Goal: Information Seeking & Learning: Learn about a topic

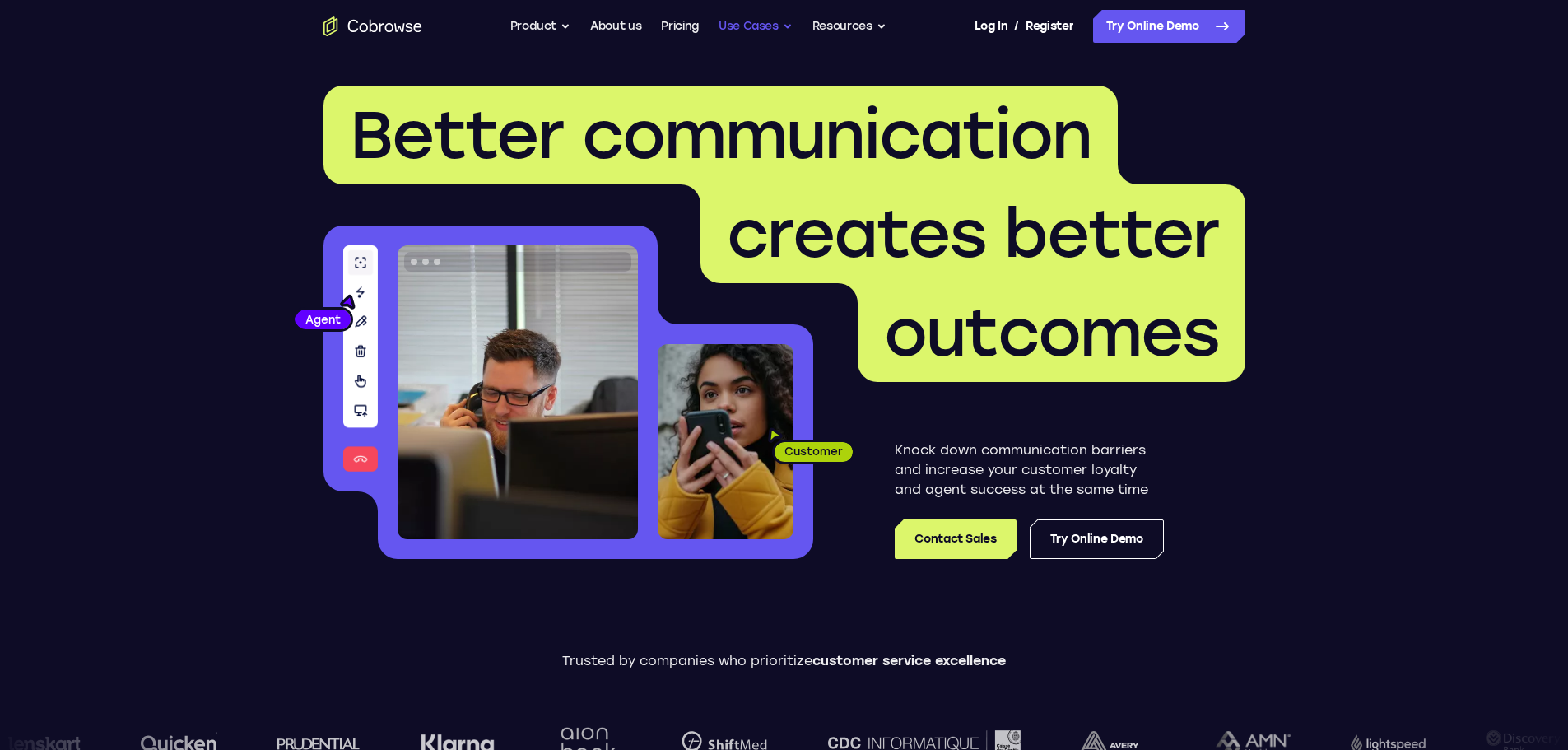
click at [732, 27] on button "Use Cases" at bounding box center [756, 27] width 74 height 33
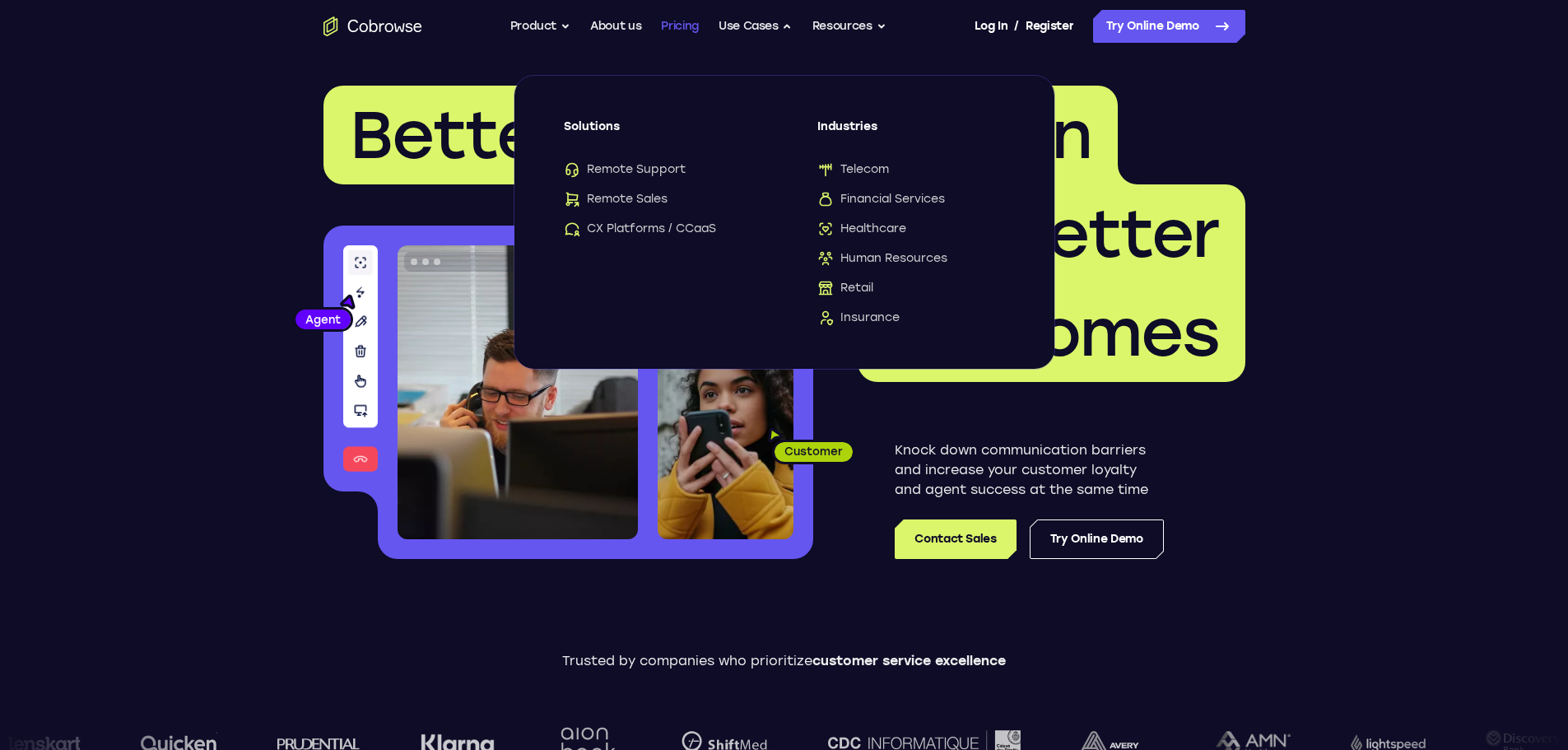
click at [670, 30] on link "Pricing" at bounding box center [680, 27] width 38 height 33
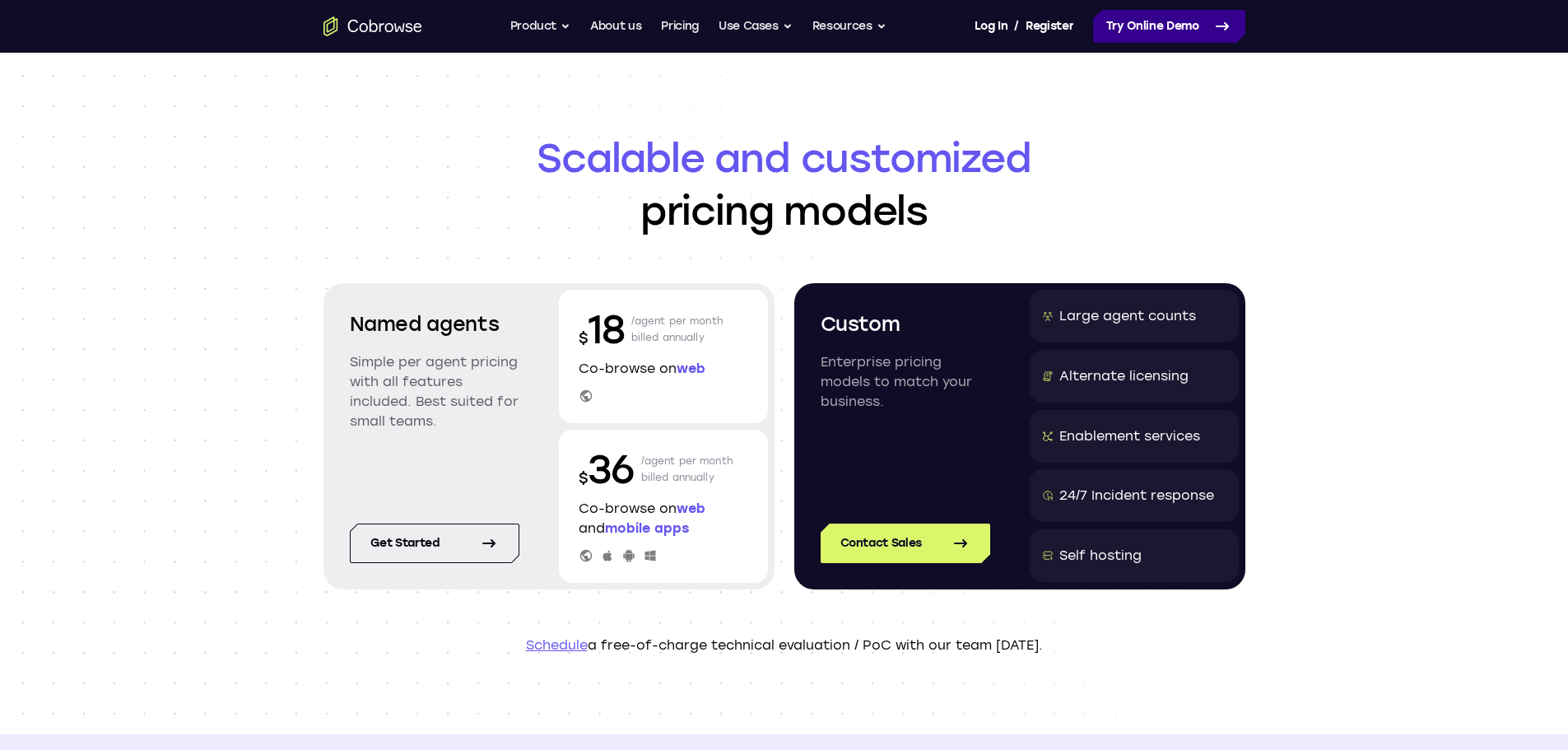
click at [1157, 31] on link "Try Online Demo" at bounding box center [1169, 27] width 153 height 33
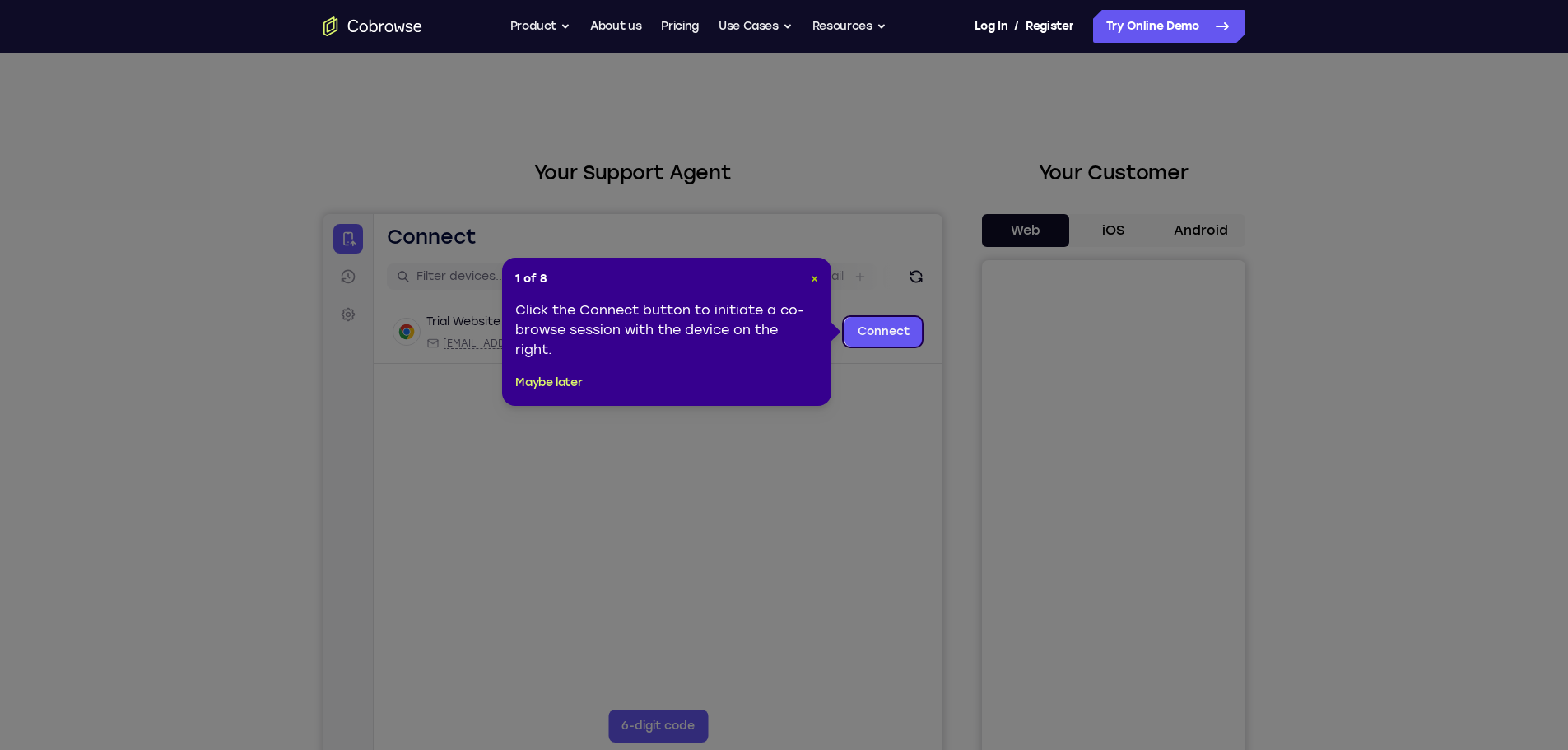
click at [818, 277] on span "×" at bounding box center [814, 279] width 8 height 14
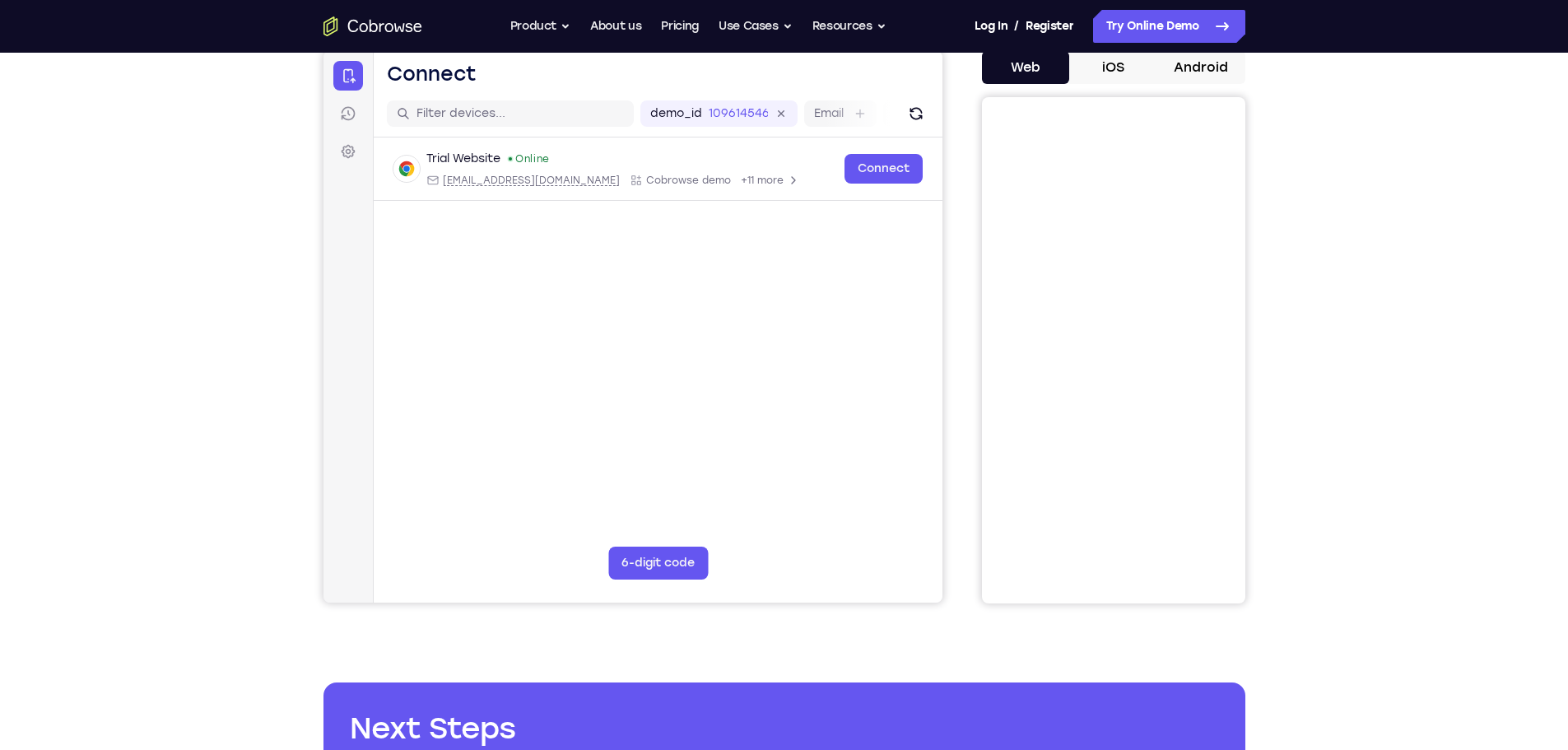
scroll to position [165, 0]
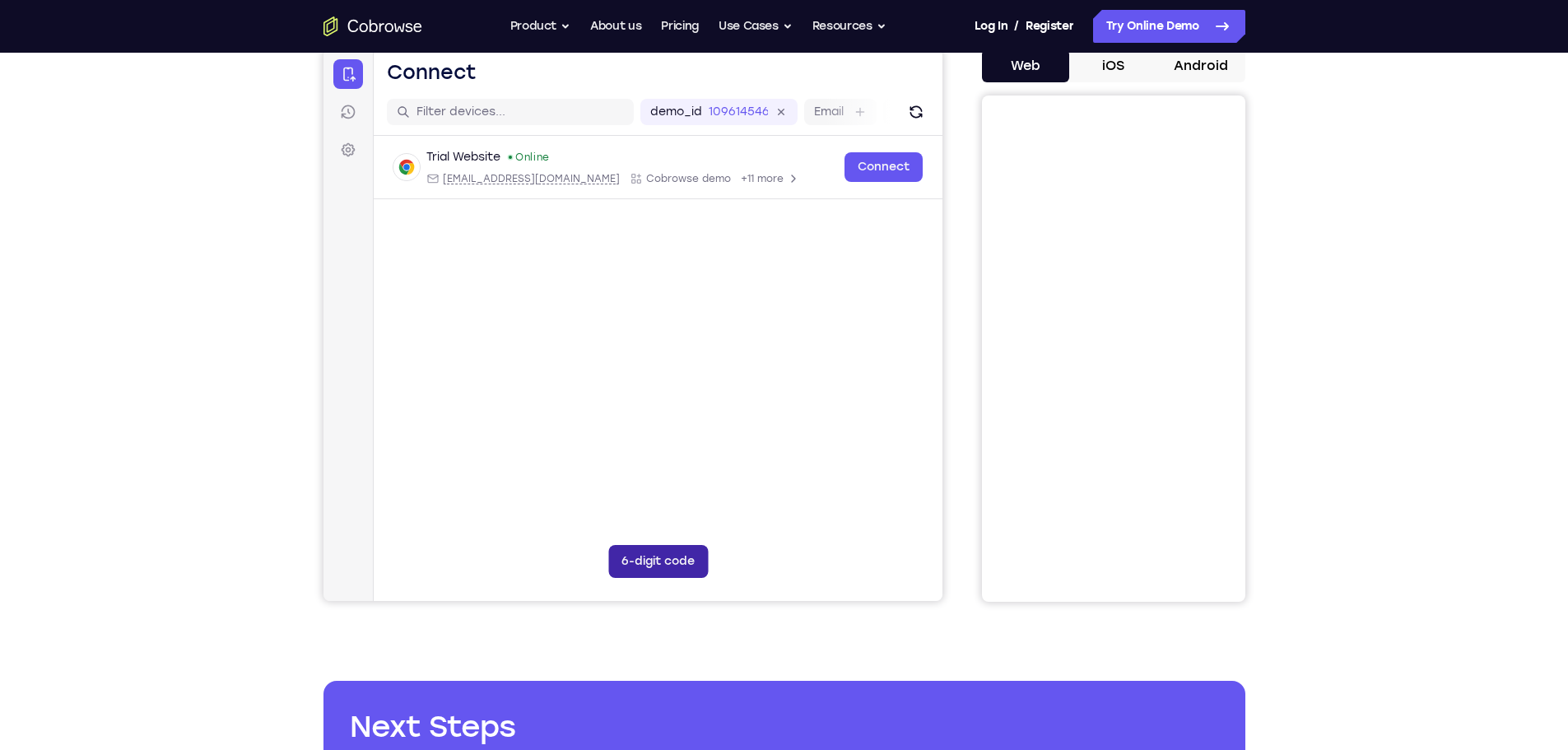
click at [664, 556] on button "6-digit code" at bounding box center [657, 561] width 100 height 33
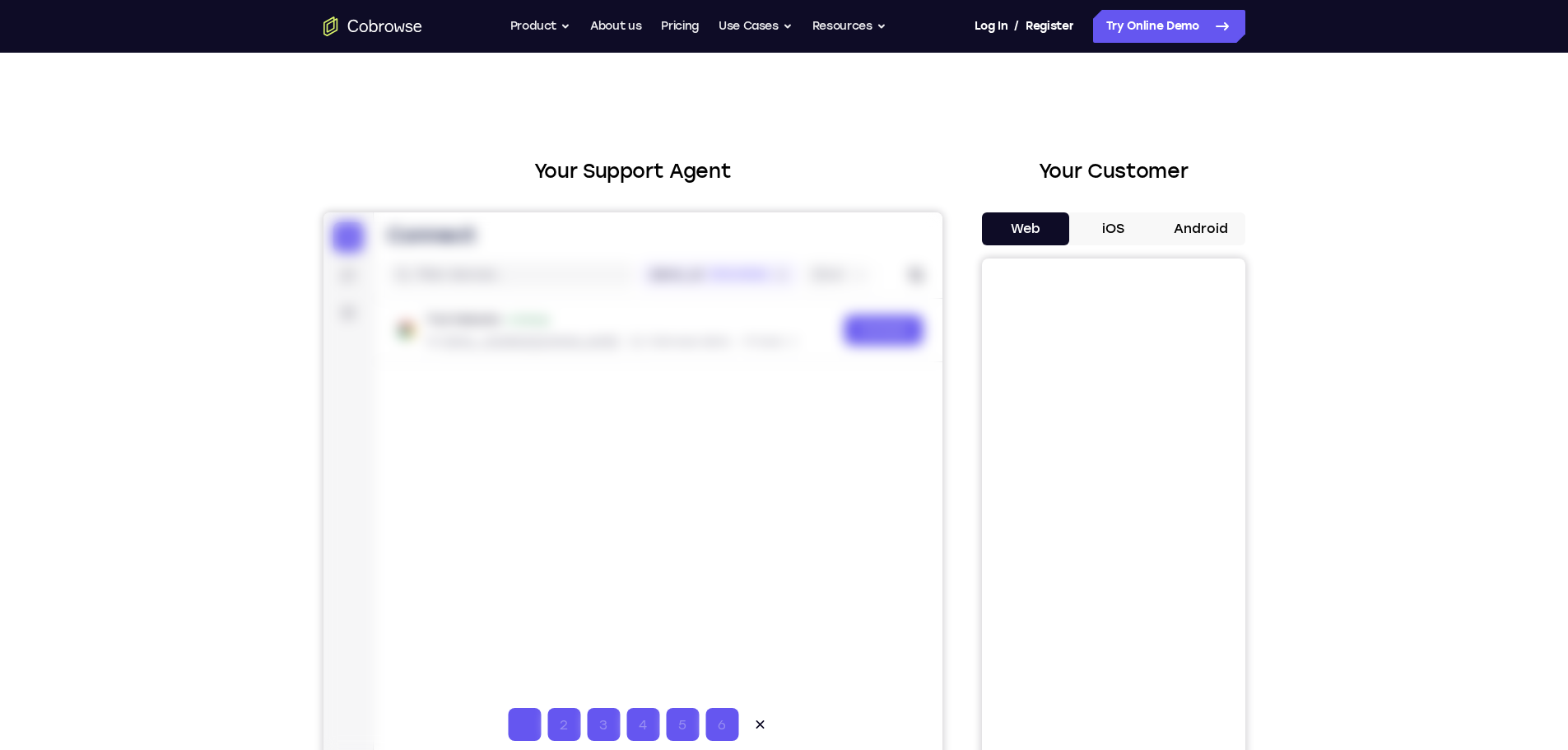
scroll to position [0, 0]
click at [754, 731] on icon at bounding box center [758, 726] width 16 height 16
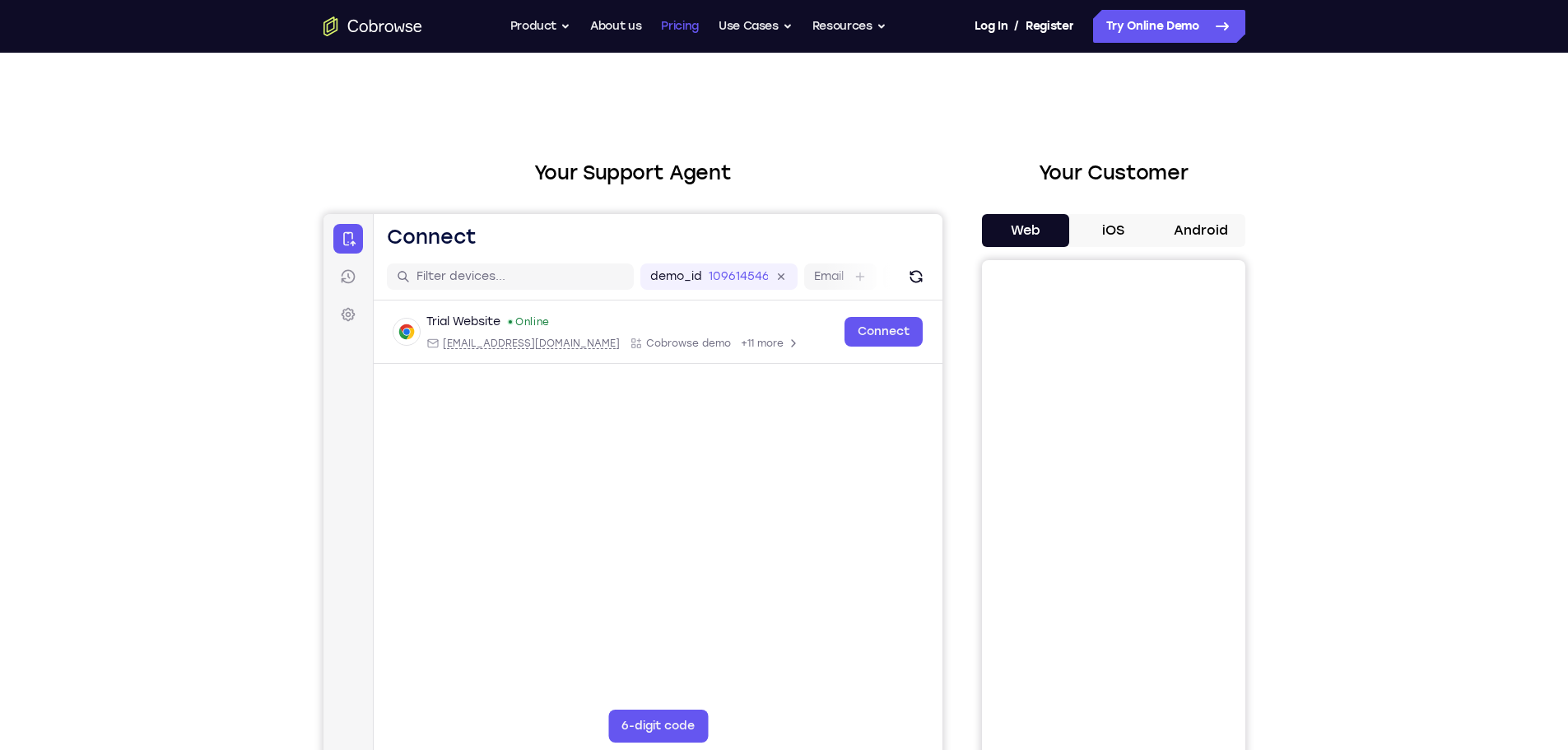
click at [671, 23] on link "Pricing" at bounding box center [680, 27] width 38 height 33
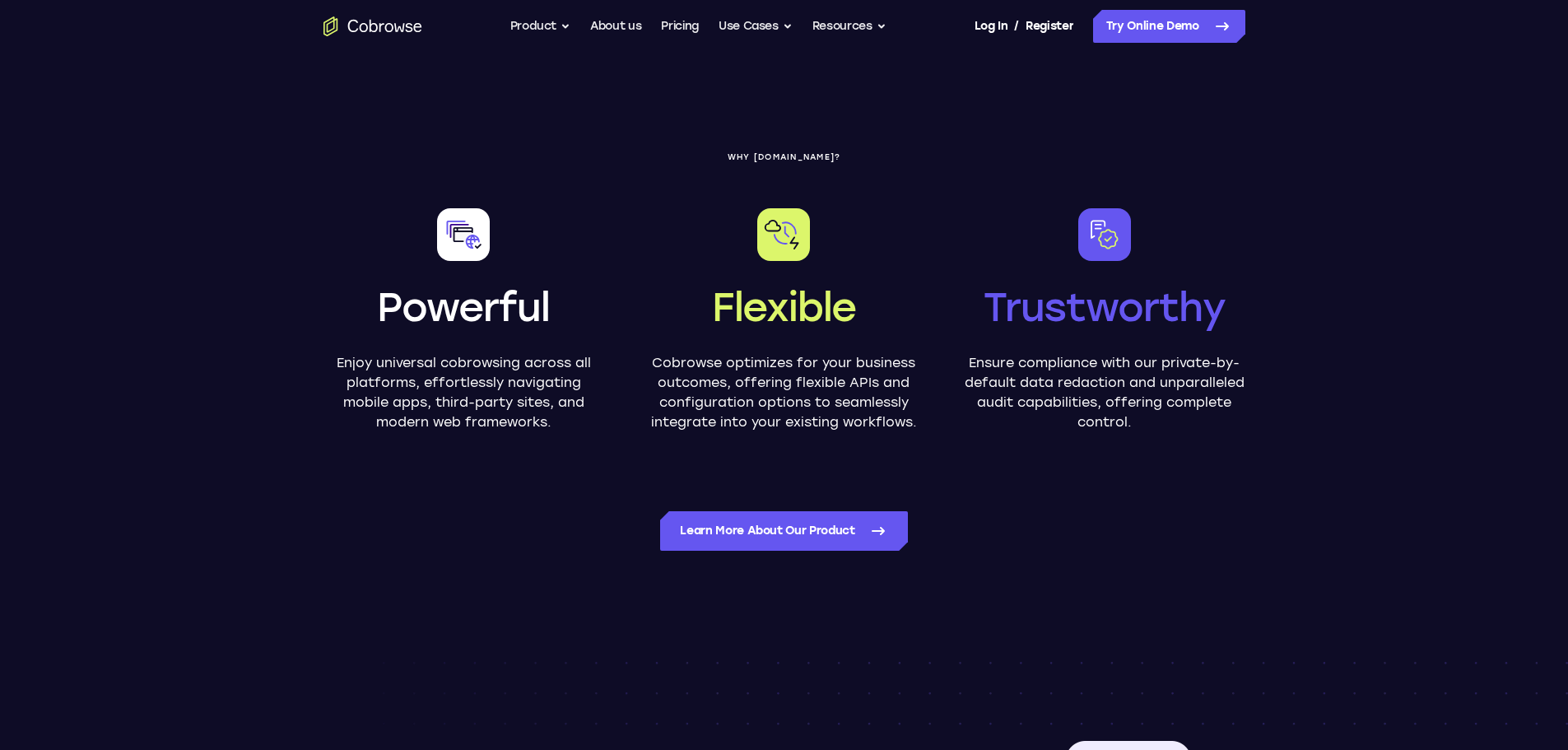
scroll to position [906, 0]
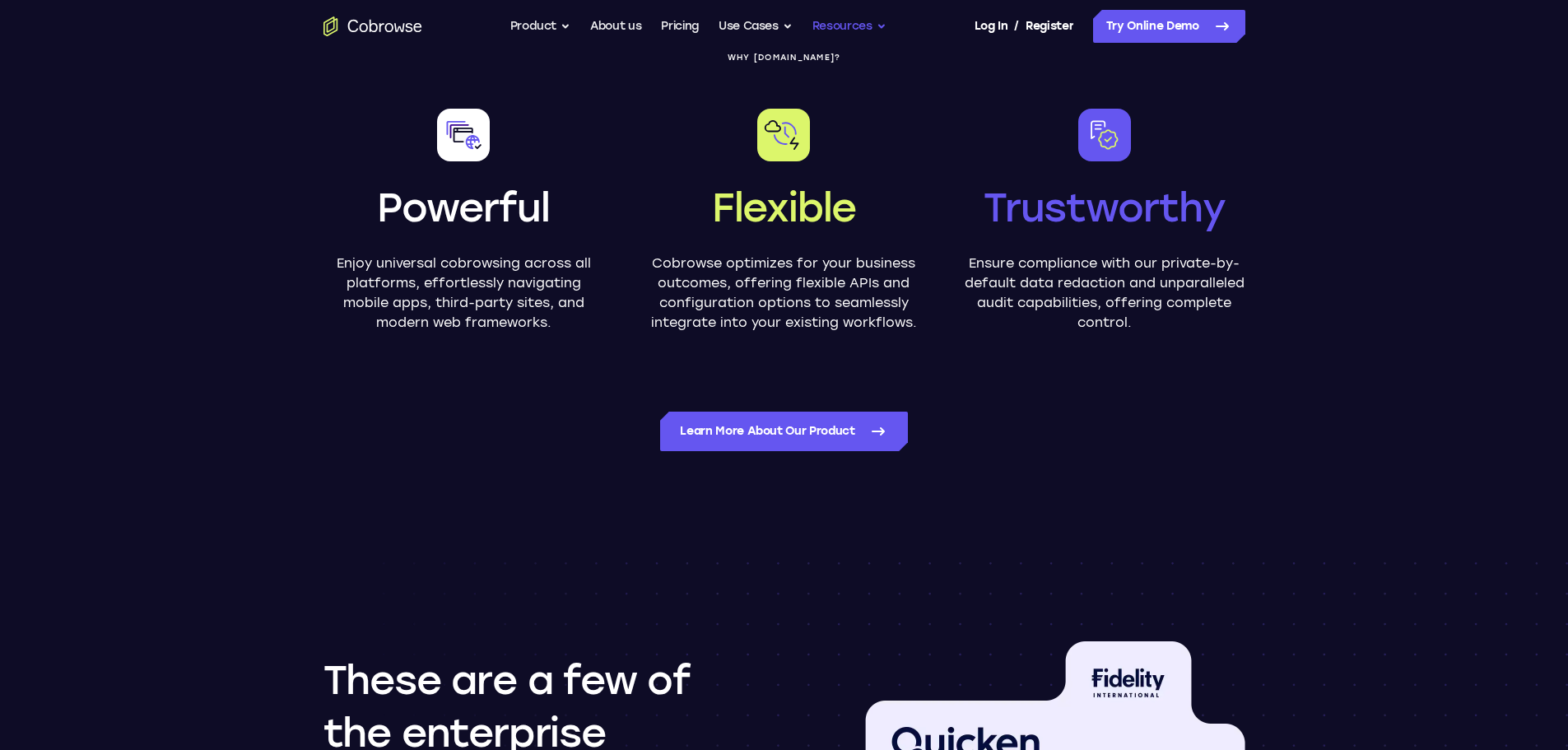
click at [832, 26] on button "Resources" at bounding box center [849, 27] width 74 height 33
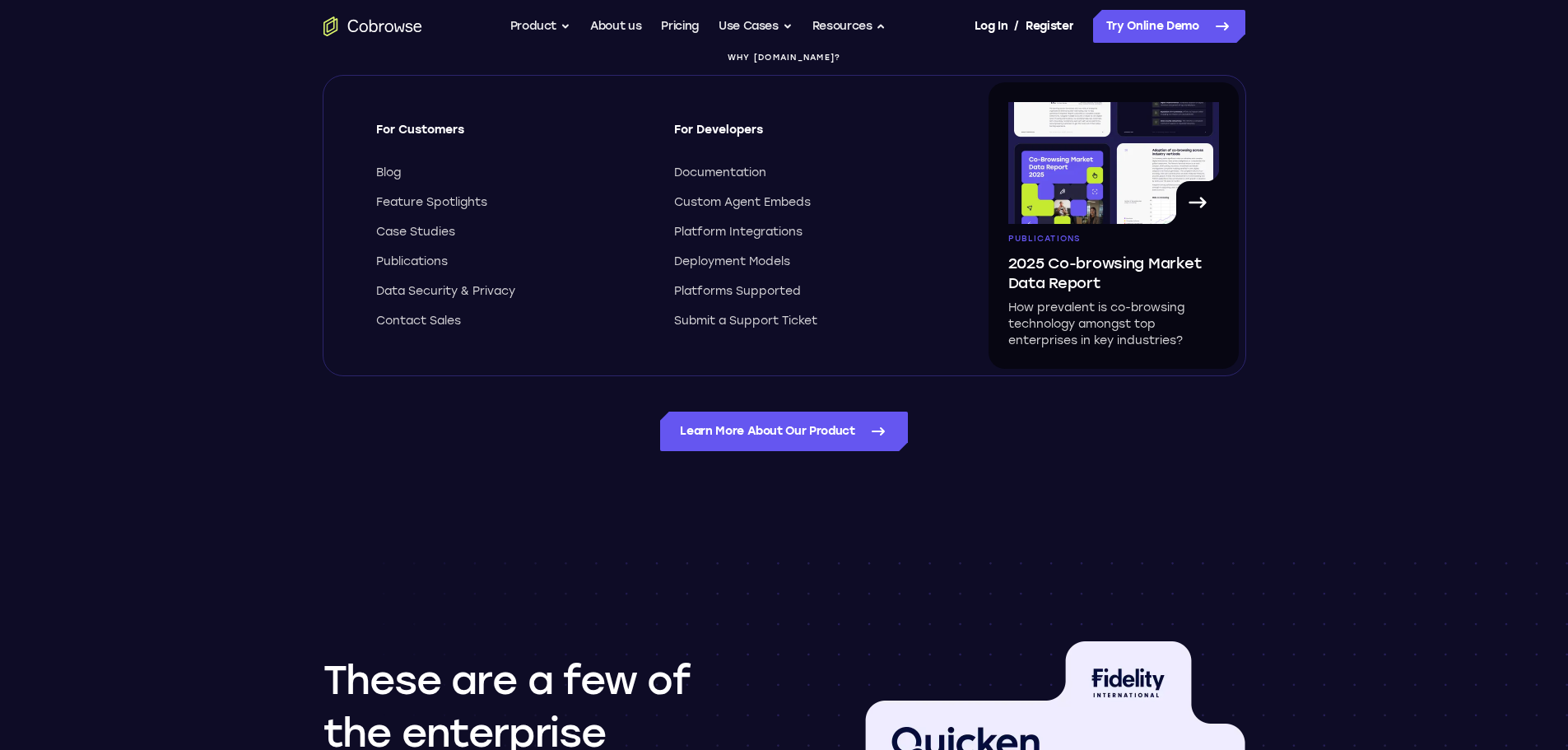
click at [722, 158] on div "For Developers Documentation Custom Agent Embeds Platform Integrations Deployme…" at bounding box center [808, 226] width 268 height 208
click at [719, 167] on span "Documentation" at bounding box center [720, 172] width 92 height 16
click at [722, 265] on span "Deployment Models" at bounding box center [732, 262] width 116 height 16
click at [865, 437] on link "Learn more about our product" at bounding box center [784, 432] width 247 height 39
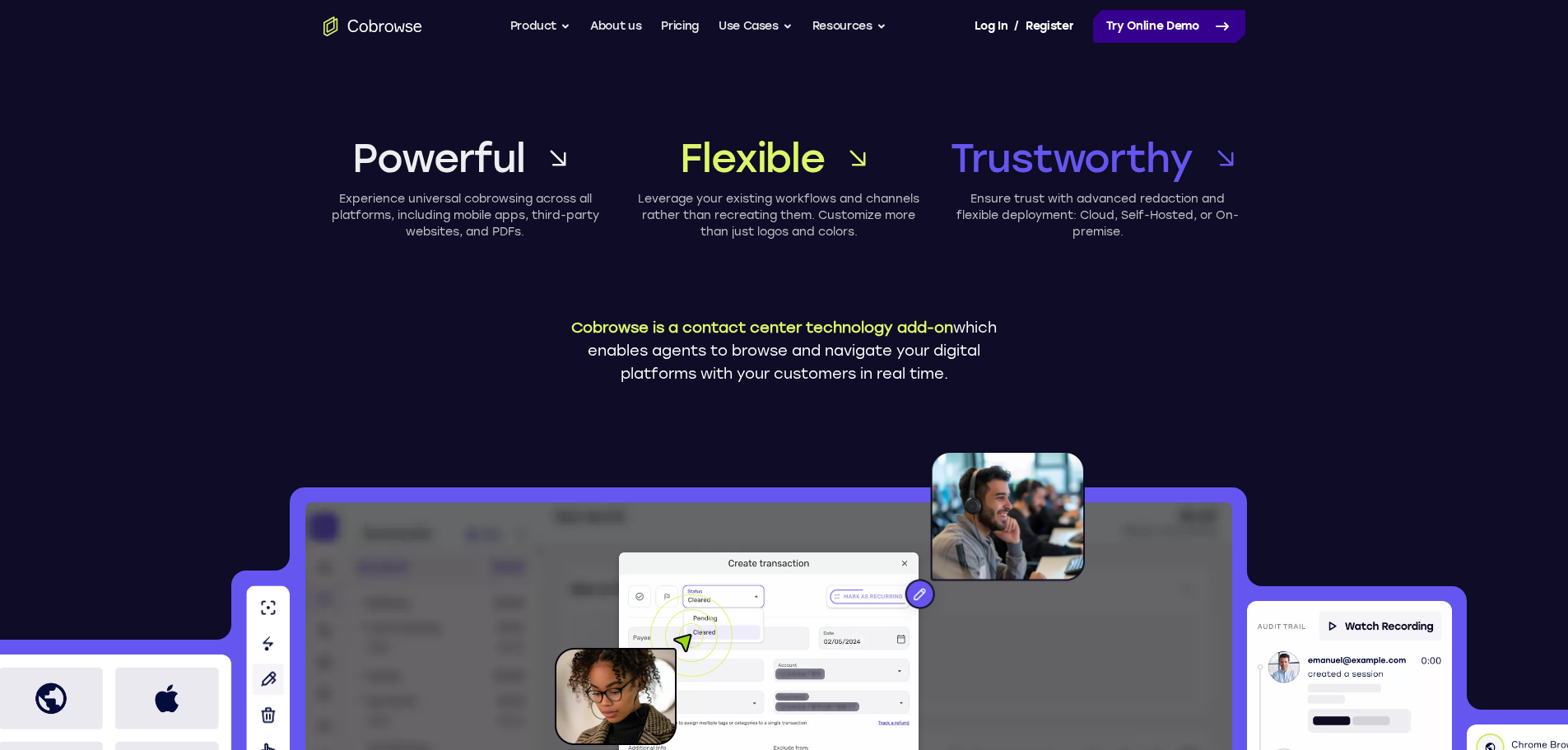
click at [1161, 28] on link "Try Online Demo" at bounding box center [1169, 27] width 153 height 33
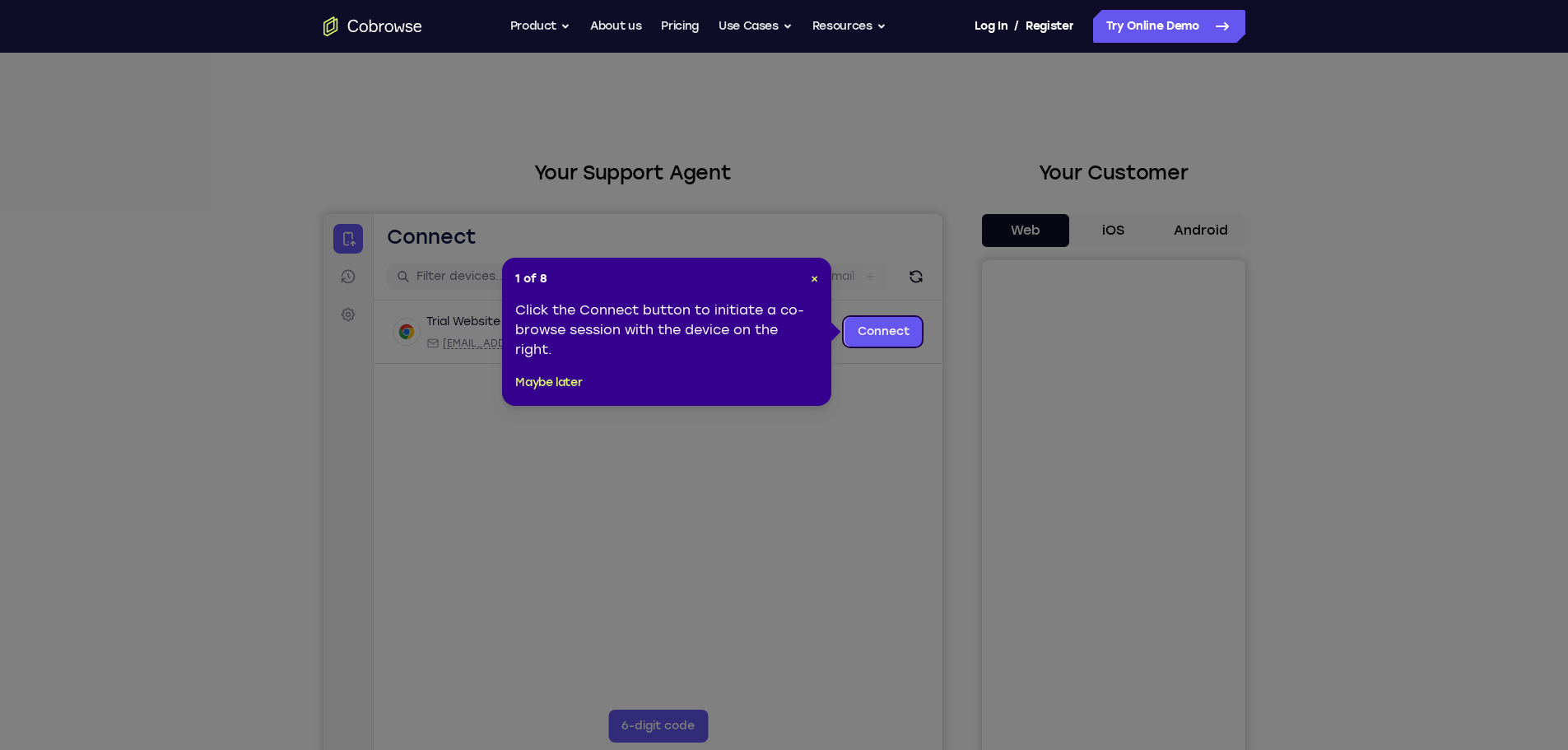
click at [820, 283] on div "1 of 8 × Click the Connect button to initiate a co-browse session with the devi…" at bounding box center [666, 331] width 329 height 148
click at [821, 281] on div "1 of 8 × Click the Connect button to initiate a co-browse session with the devi…" at bounding box center [666, 331] width 329 height 148
drag, startPoint x: 814, startPoint y: 277, endPoint x: 493, endPoint y: 64, distance: 385.2
click at [814, 277] on span "×" at bounding box center [814, 279] width 8 height 14
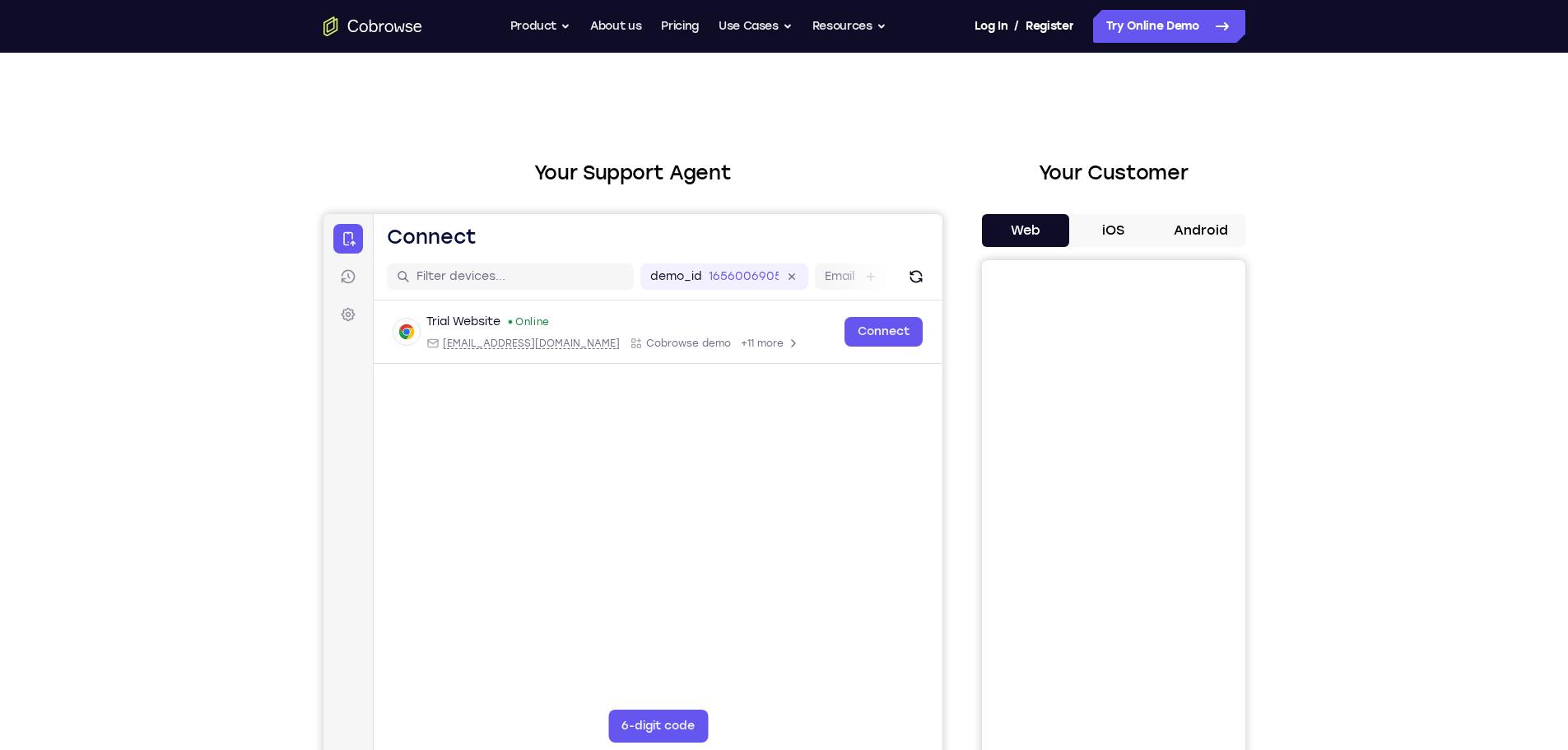
click at [1105, 233] on button "iOS" at bounding box center [1113, 230] width 88 height 33
click at [1059, 236] on button "Web" at bounding box center [1026, 230] width 88 height 33
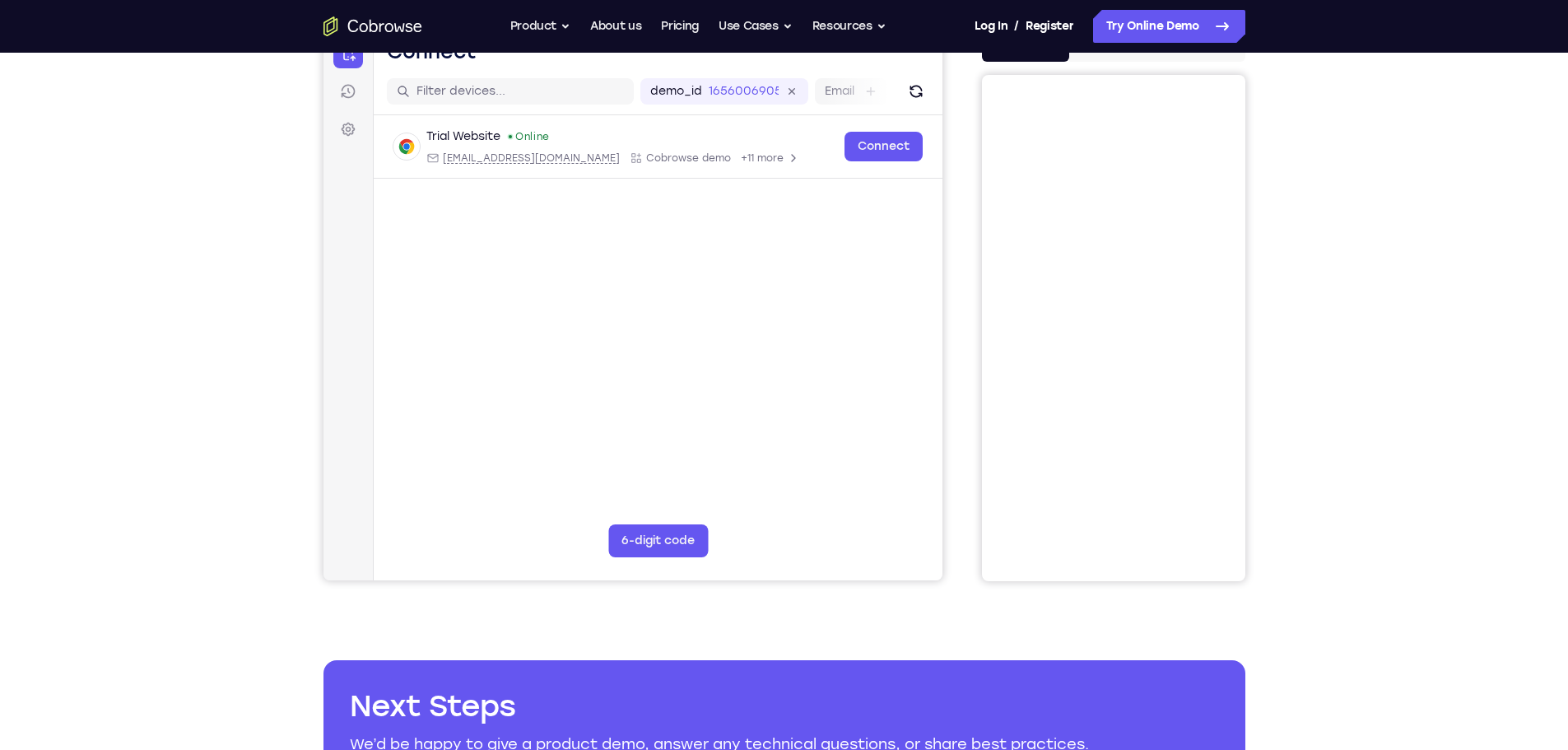
scroll to position [82, 0]
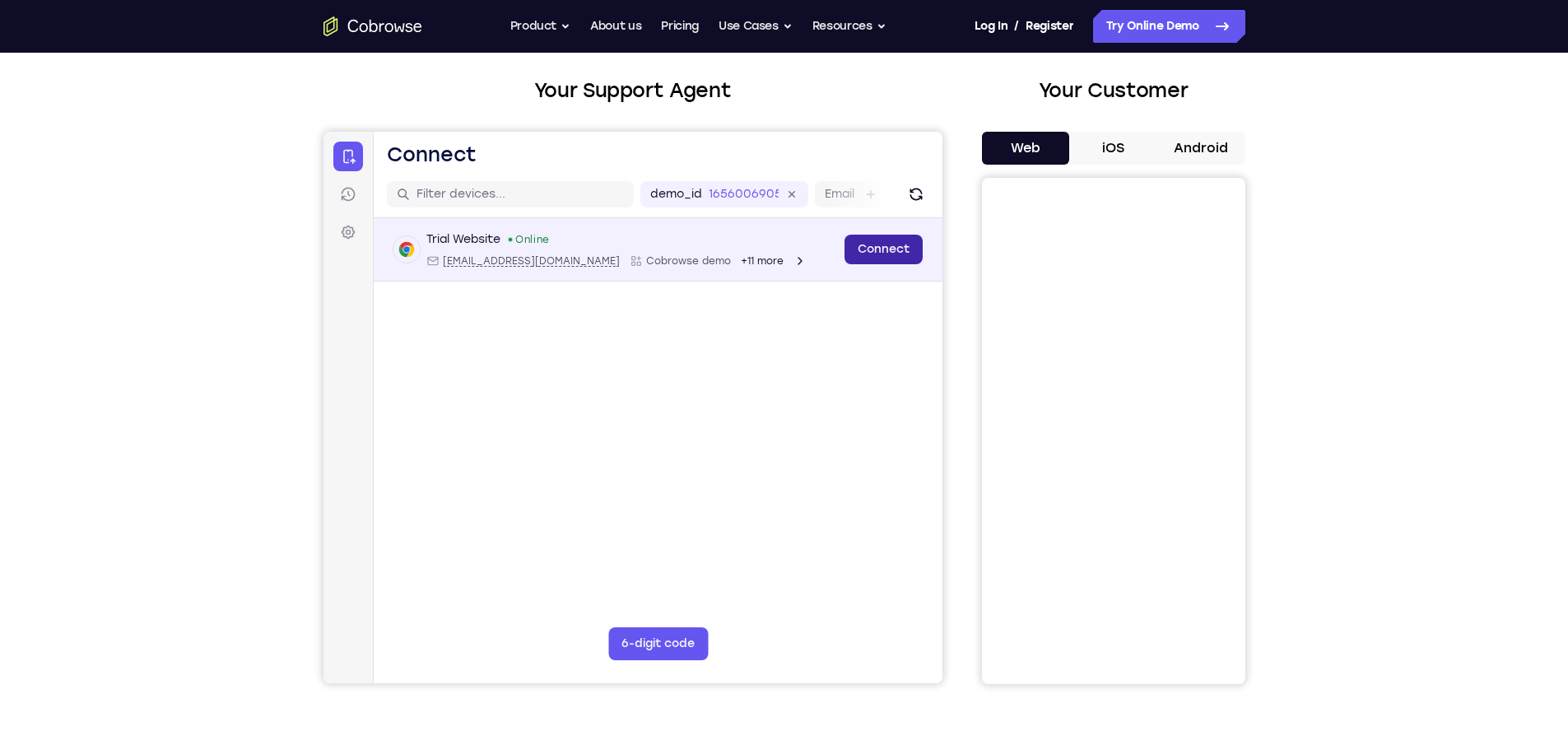
click at [865, 250] on link "Connect" at bounding box center [883, 249] width 78 height 30
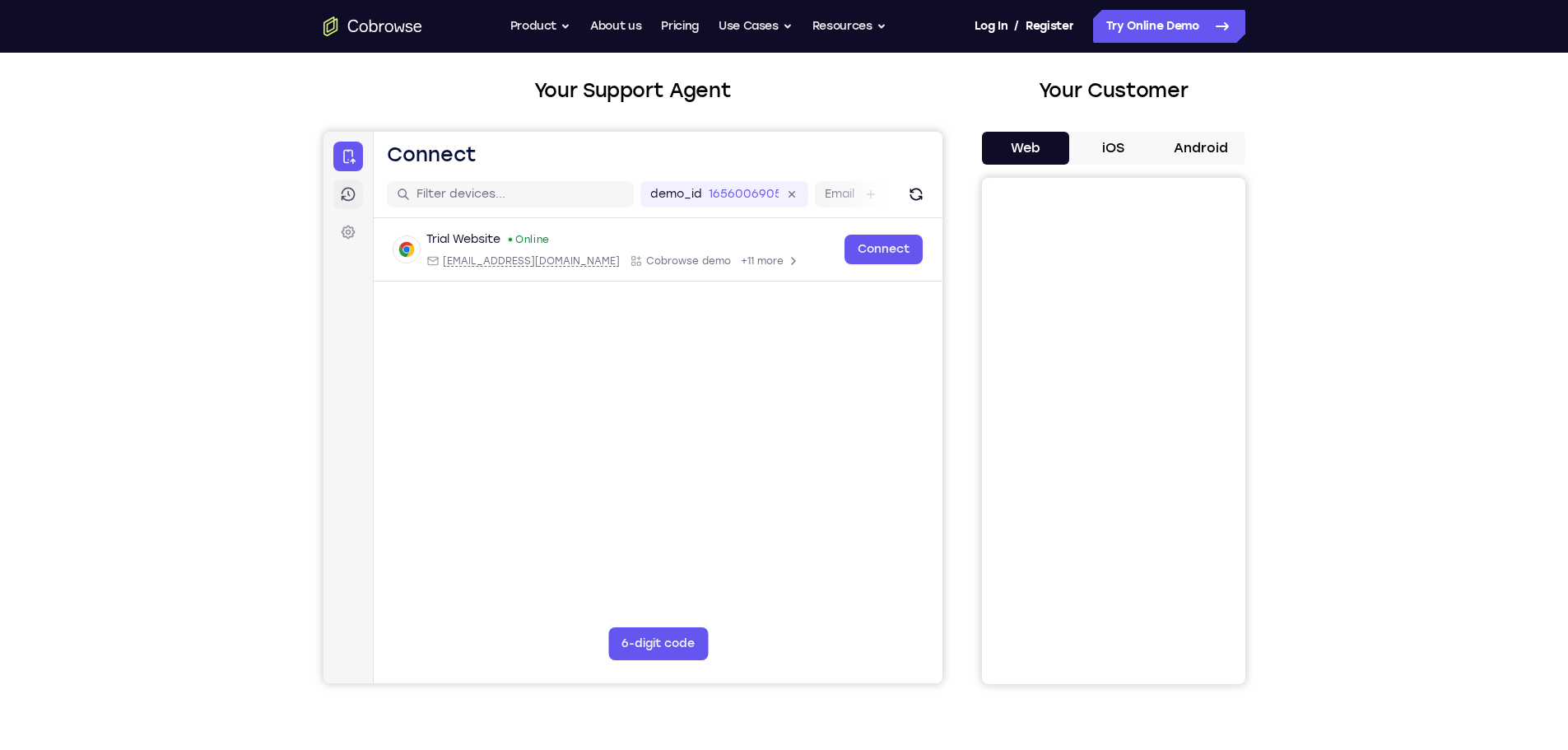
click at [342, 191] on icon at bounding box center [347, 195] width 14 height 14
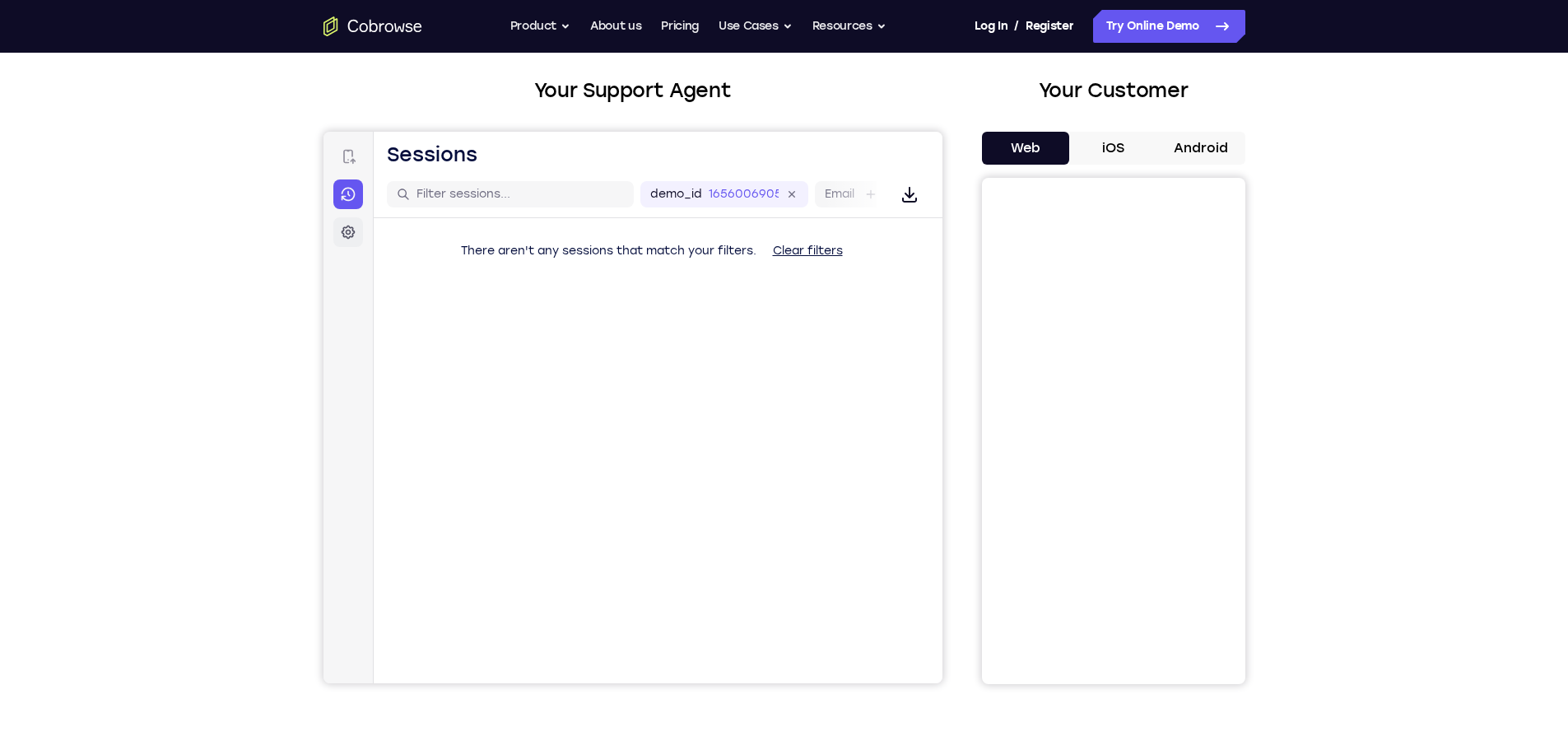
click at [343, 239] on icon at bounding box center [347, 232] width 16 height 16
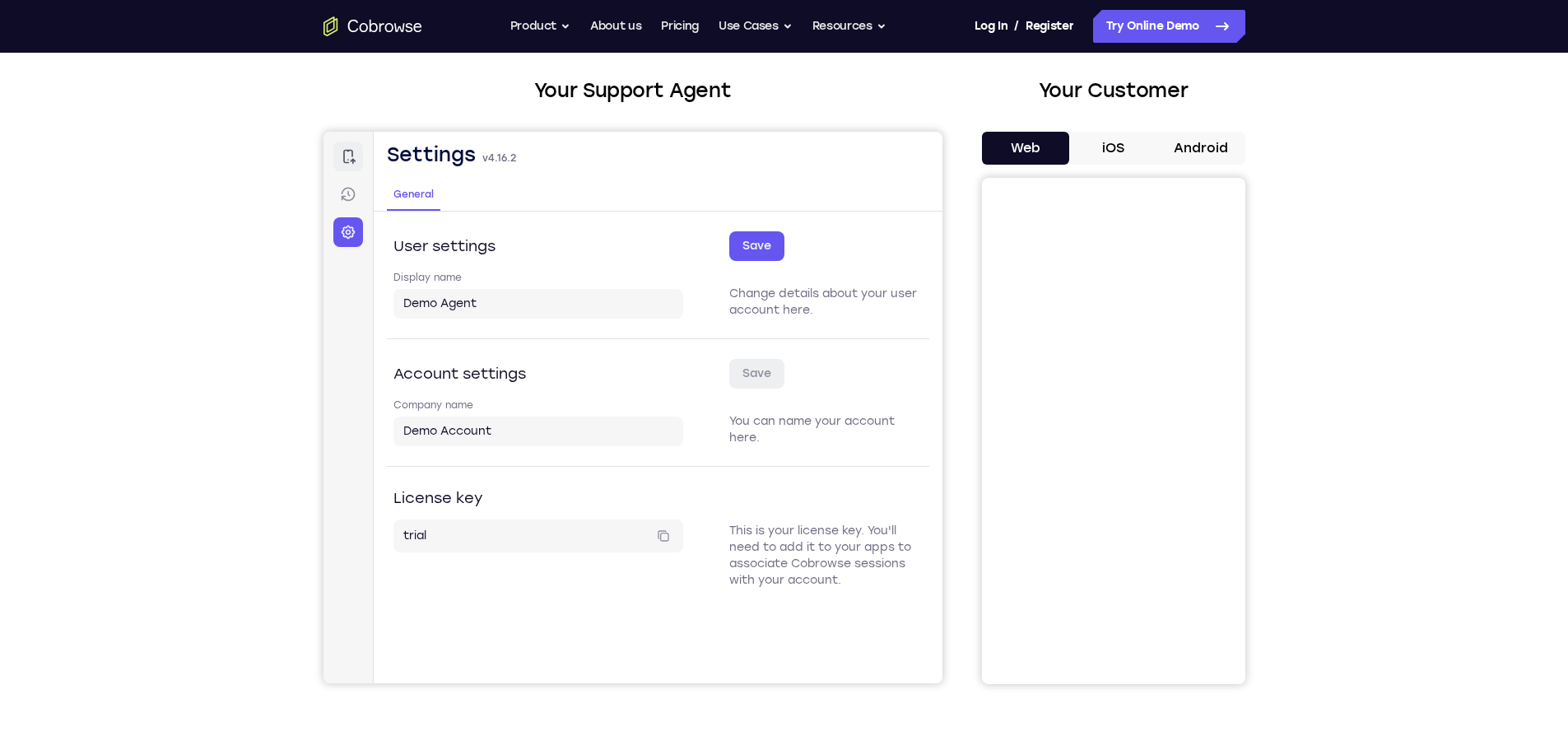
click at [354, 166] on link "Connect" at bounding box center [347, 156] width 30 height 30
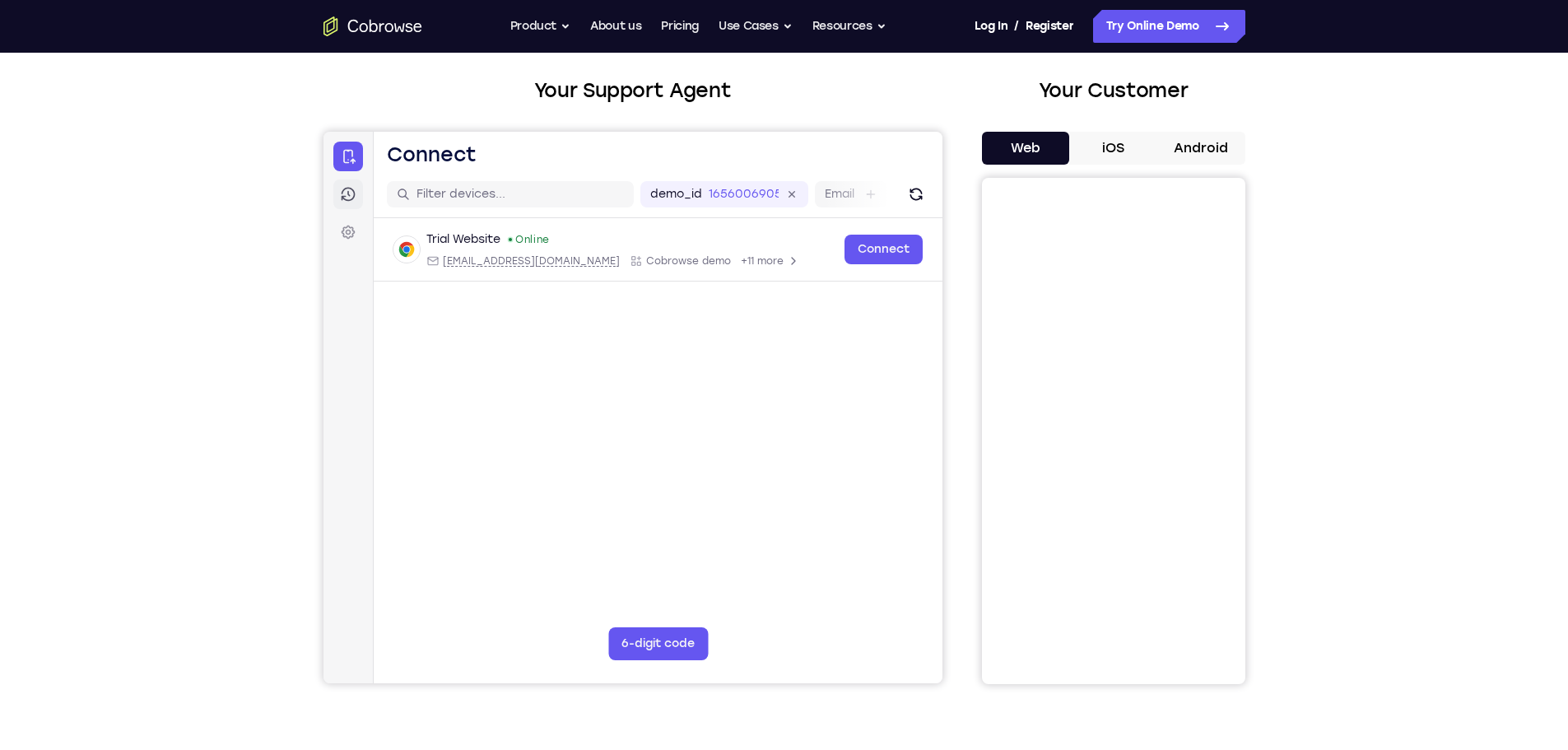
click at [343, 198] on icon at bounding box center [347, 195] width 14 height 14
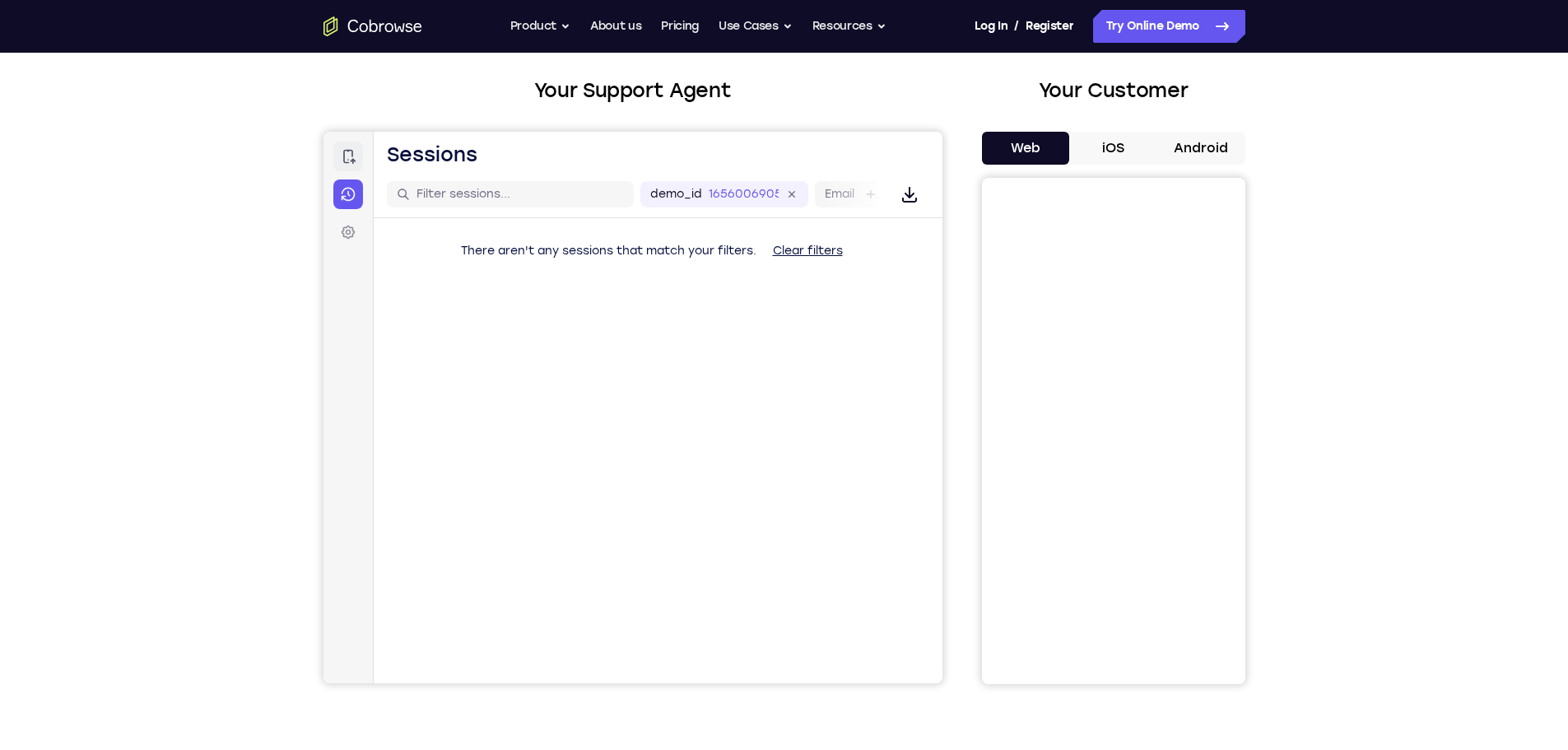
click at [347, 157] on icon at bounding box center [347, 156] width 16 height 16
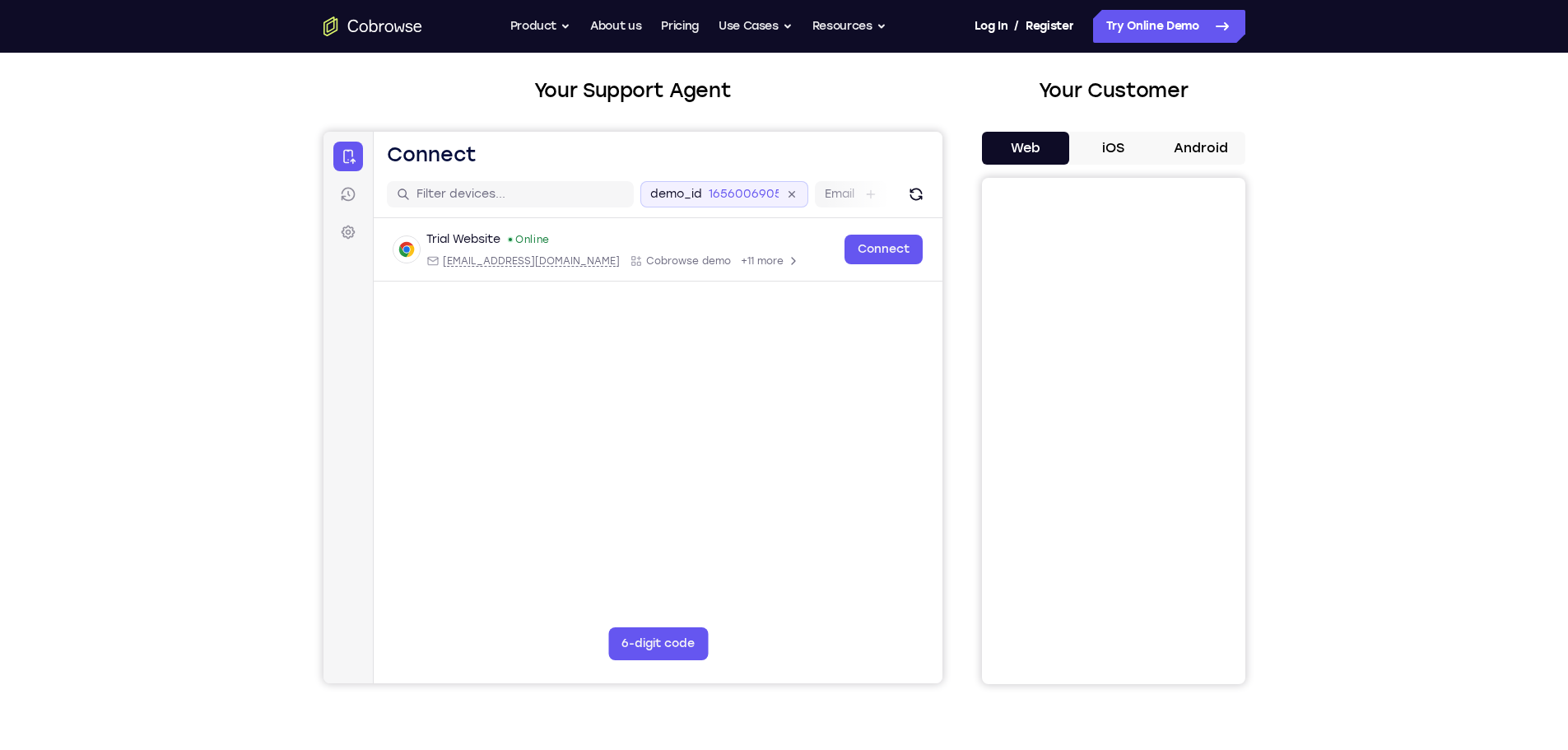
click at [790, 197] on icon at bounding box center [792, 195] width 19 height 19
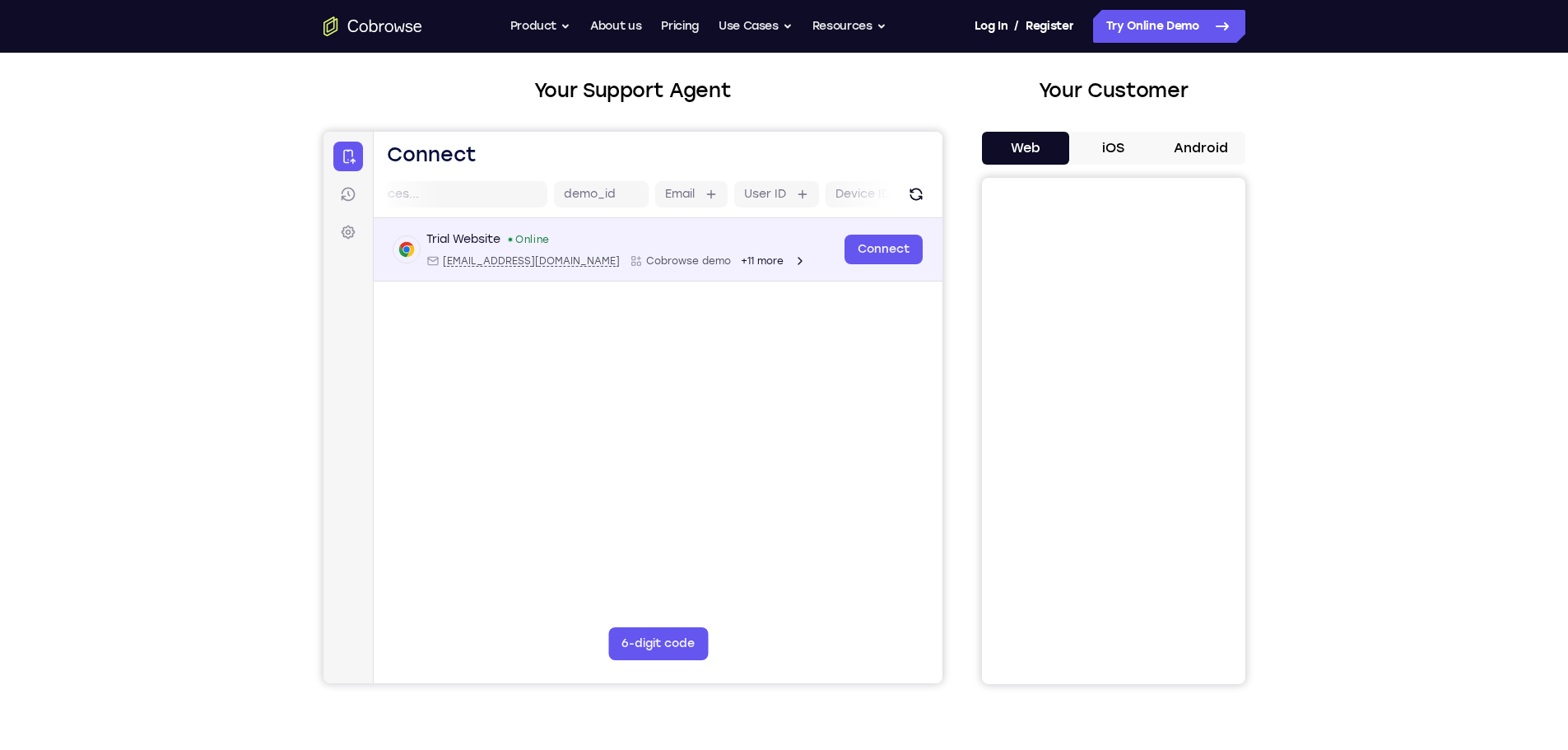
click at [740, 261] on span "+11 more" at bounding box center [762, 261] width 43 height 13
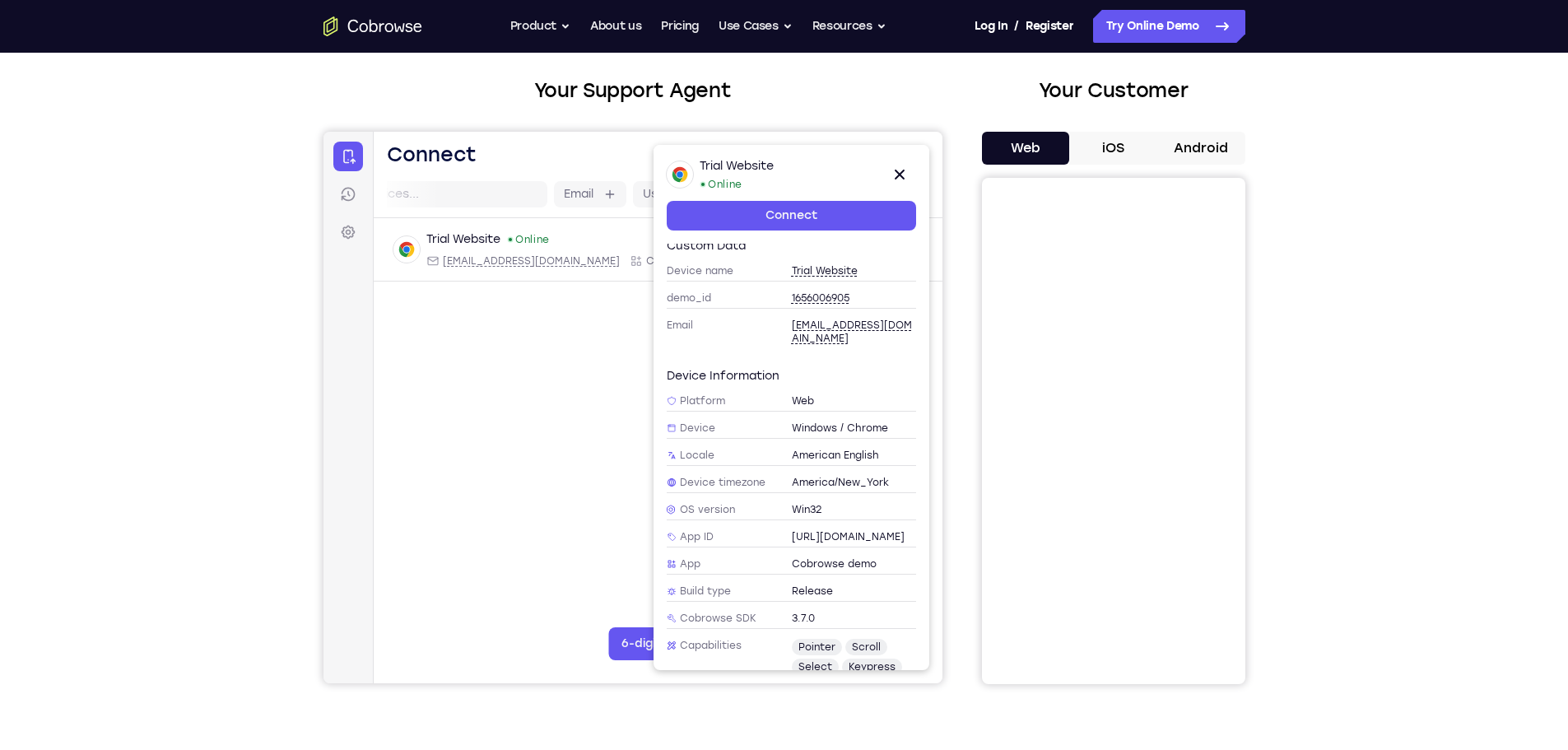
scroll to position [0, 0]
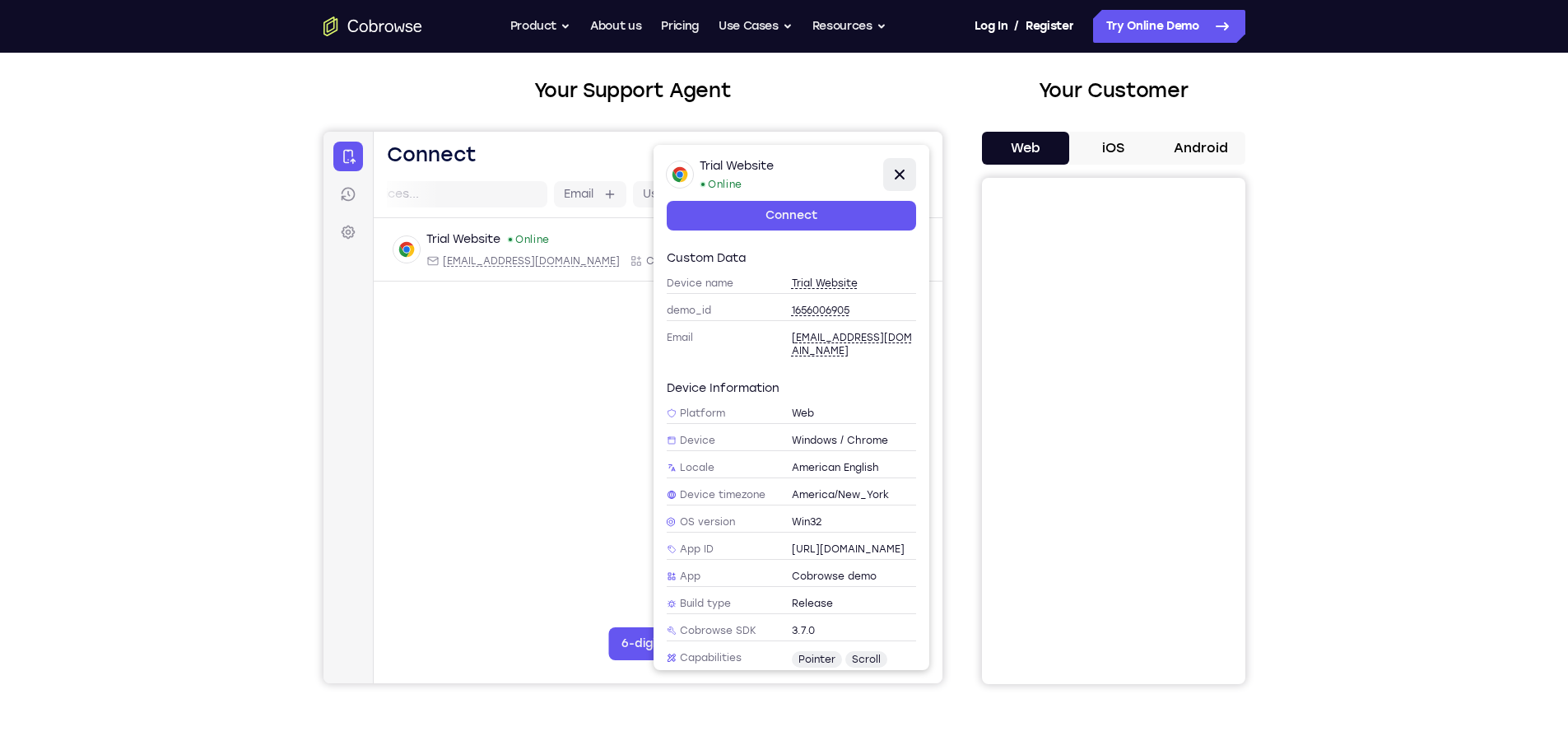
click at [901, 179] on icon at bounding box center [898, 174] width 20 height 20
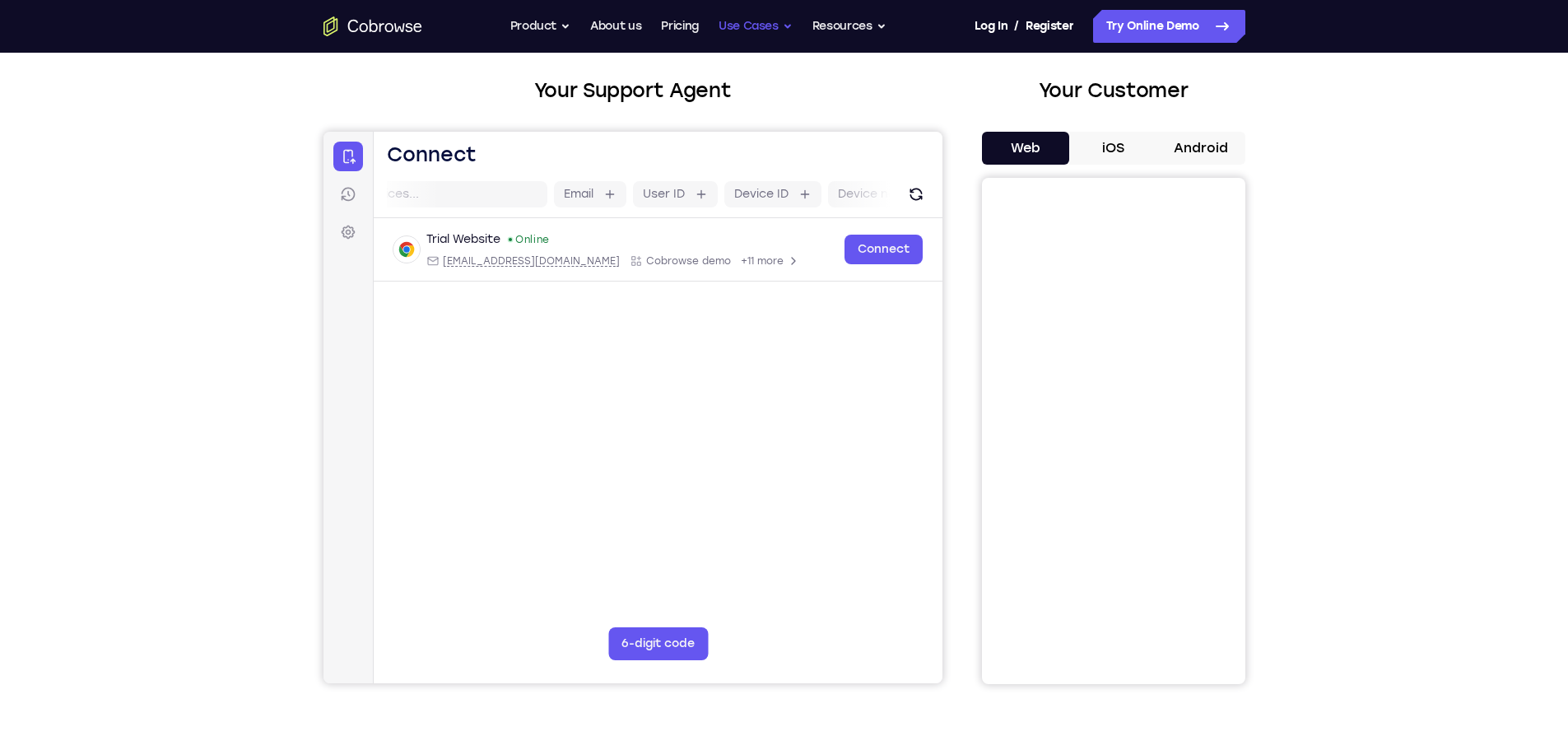
click at [757, 40] on button "Use Cases" at bounding box center [756, 27] width 74 height 33
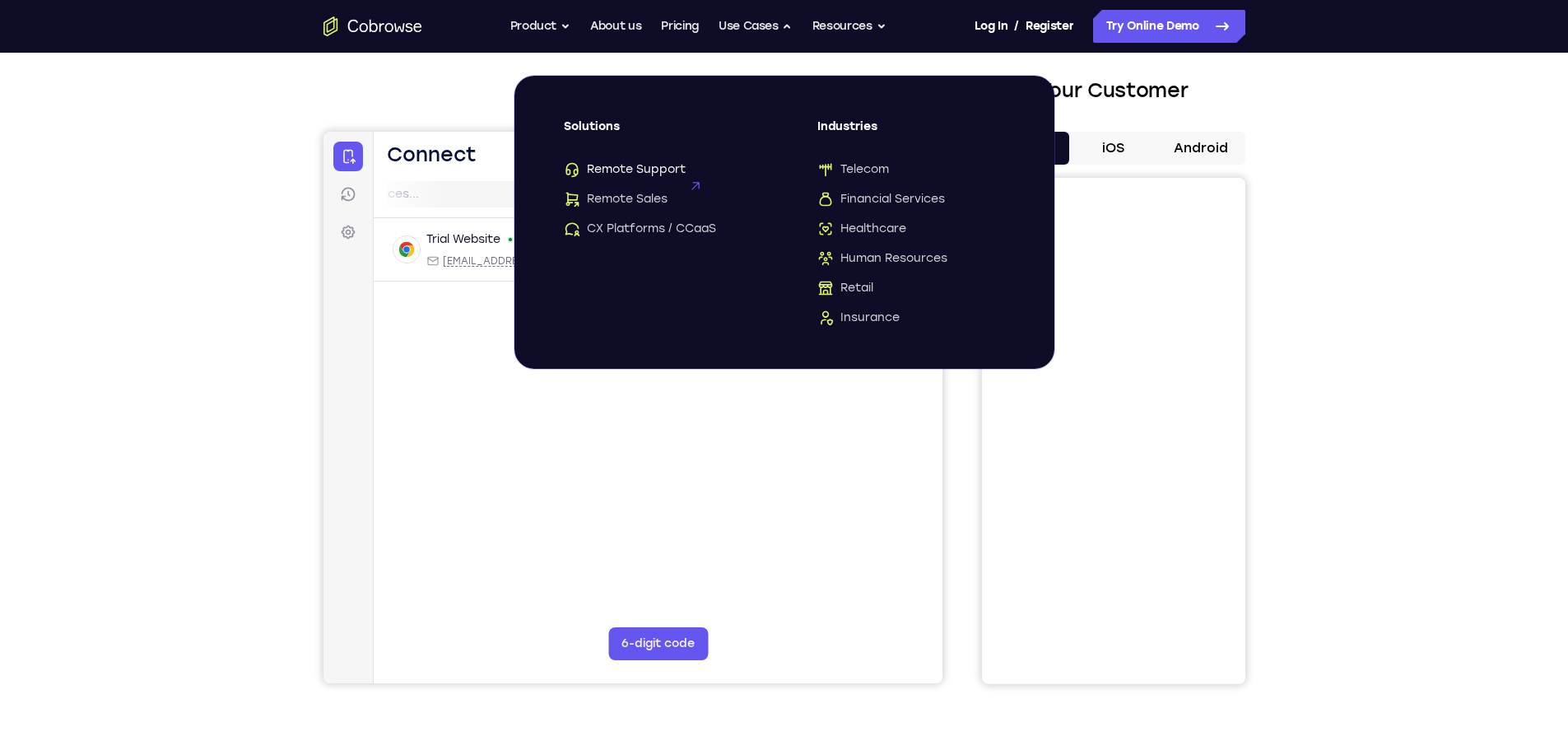
click at [637, 172] on span "Remote Support" at bounding box center [624, 169] width 122 height 16
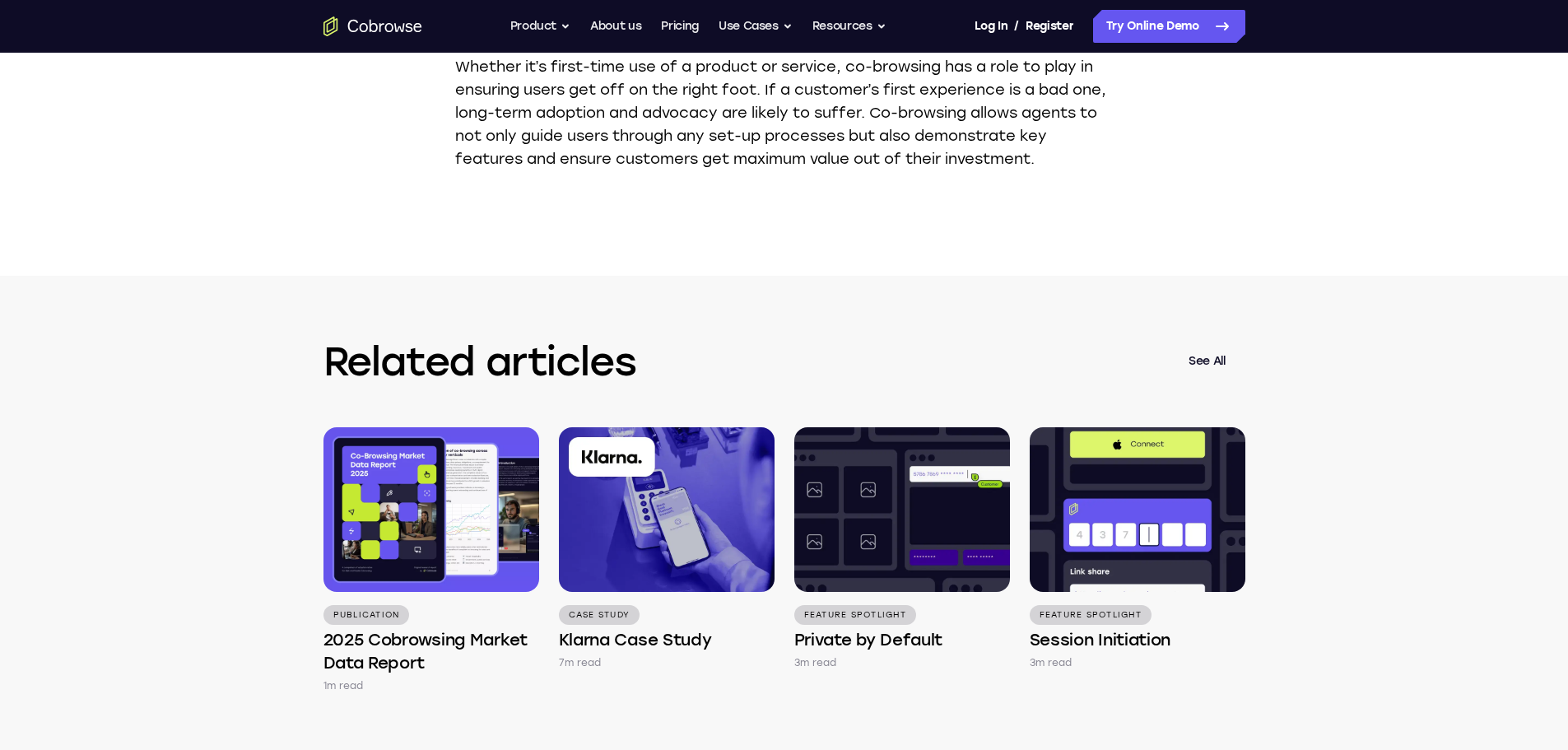
scroll to position [4859, 0]
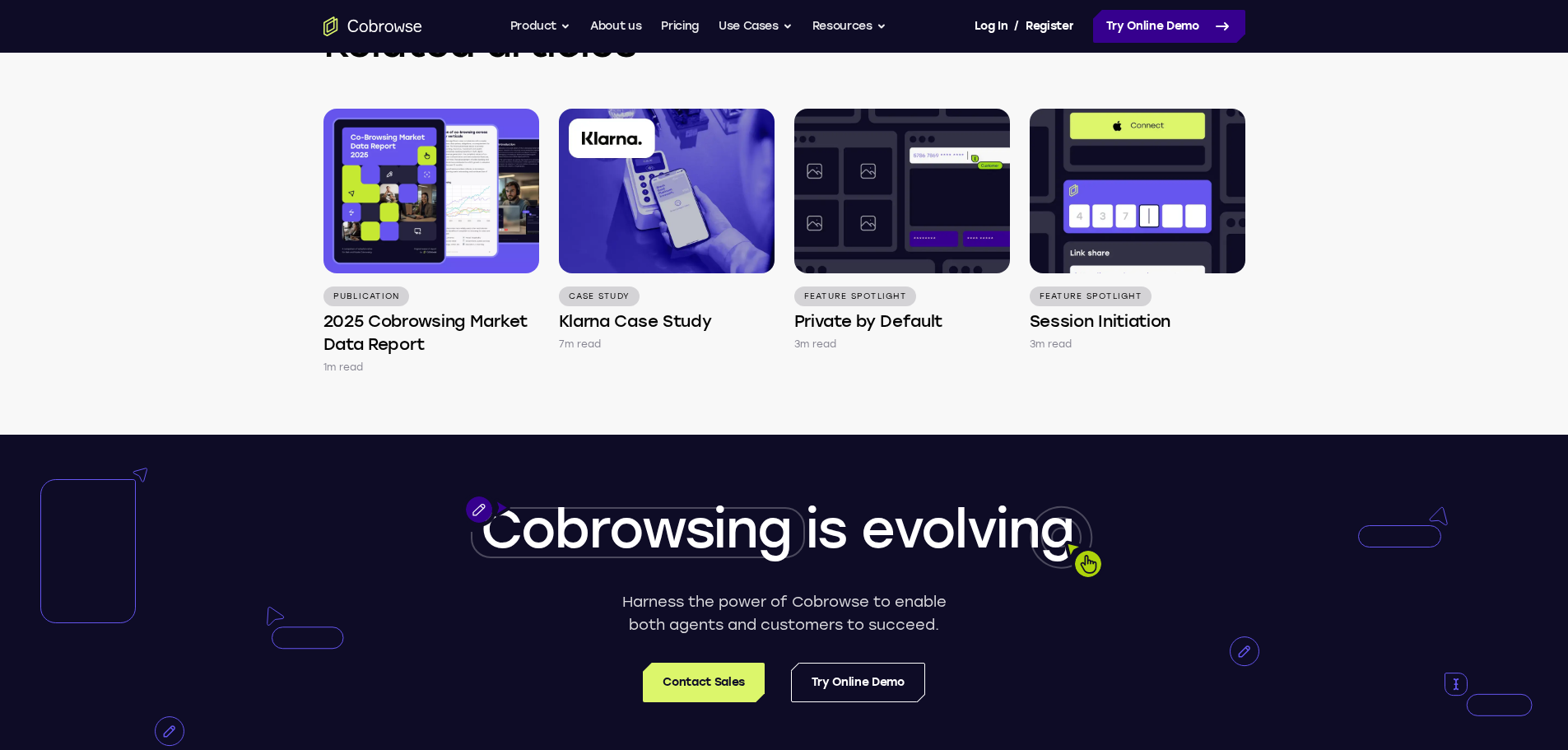
click at [1173, 36] on link "Try Online Demo" at bounding box center [1169, 27] width 153 height 33
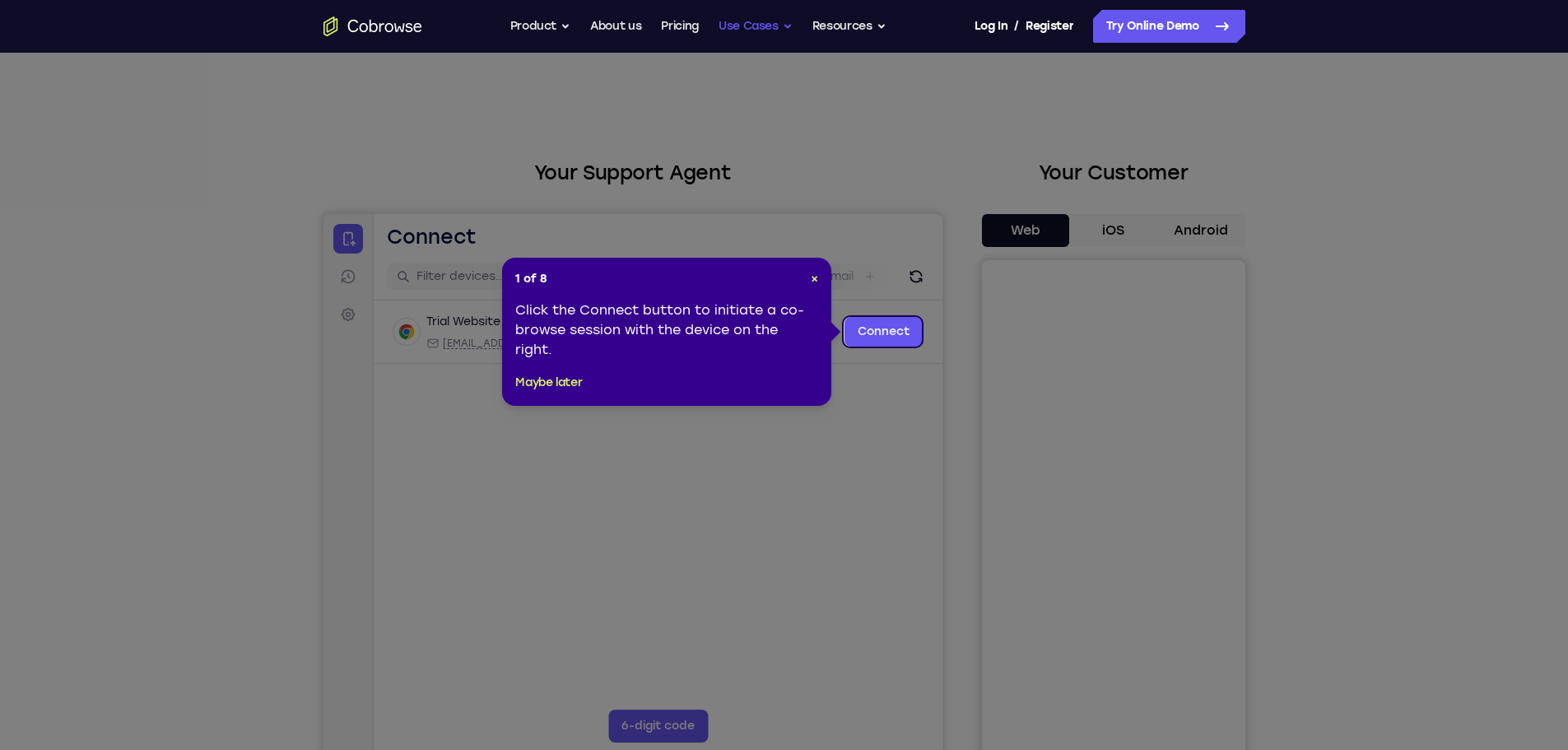
click at [790, 26] on button "Use Cases" at bounding box center [756, 27] width 74 height 33
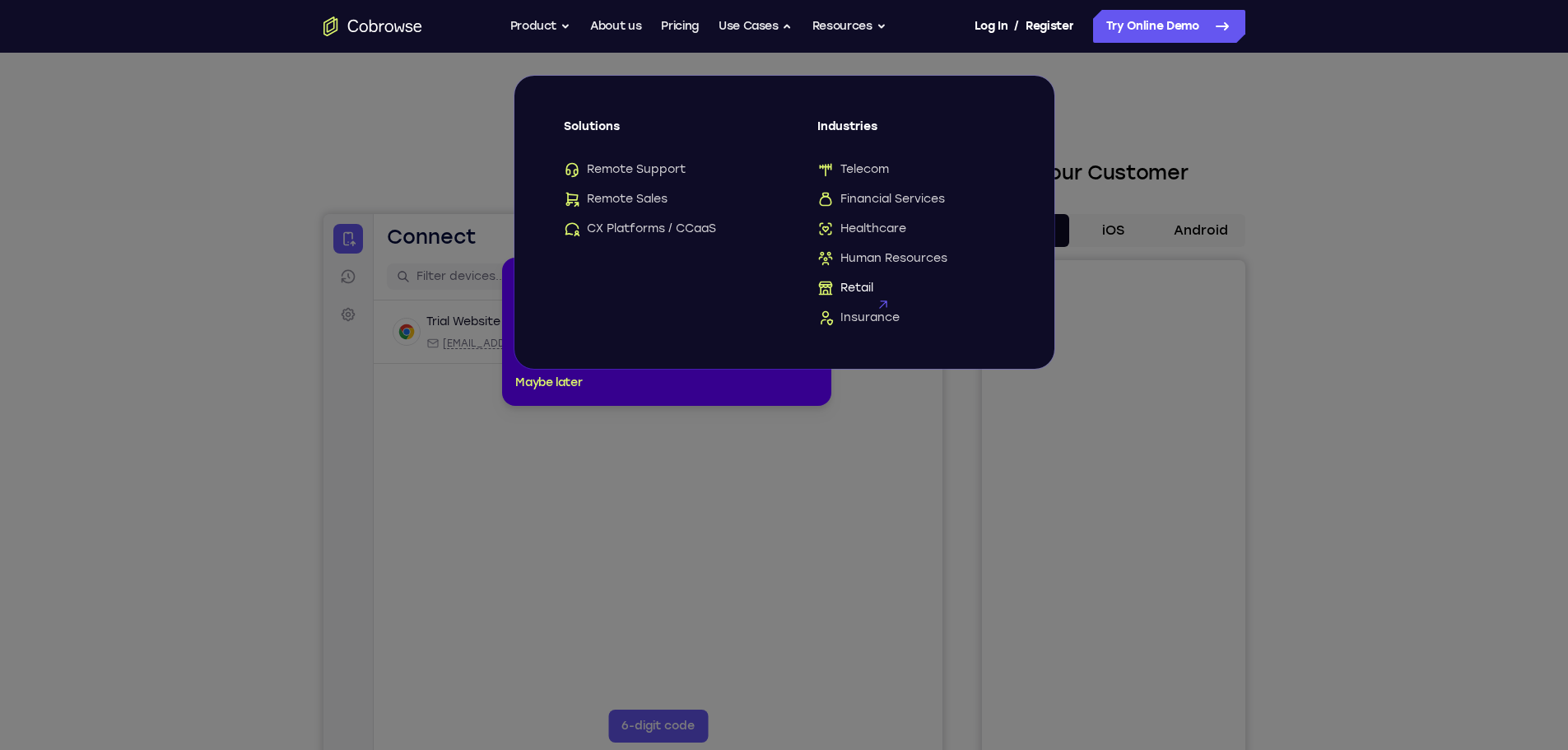
click at [853, 290] on span "Retail" at bounding box center [845, 287] width 56 height 16
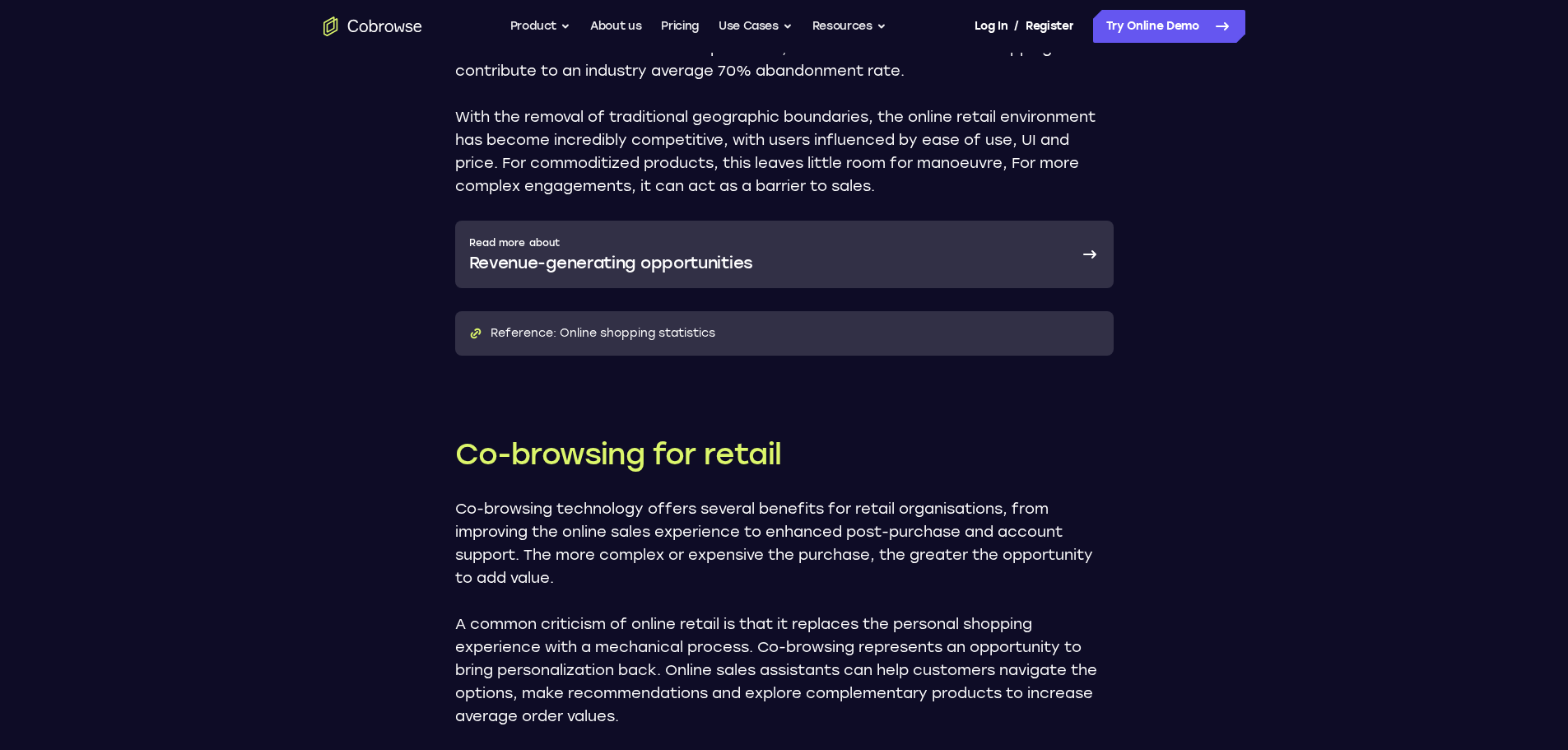
scroll to position [1811, 0]
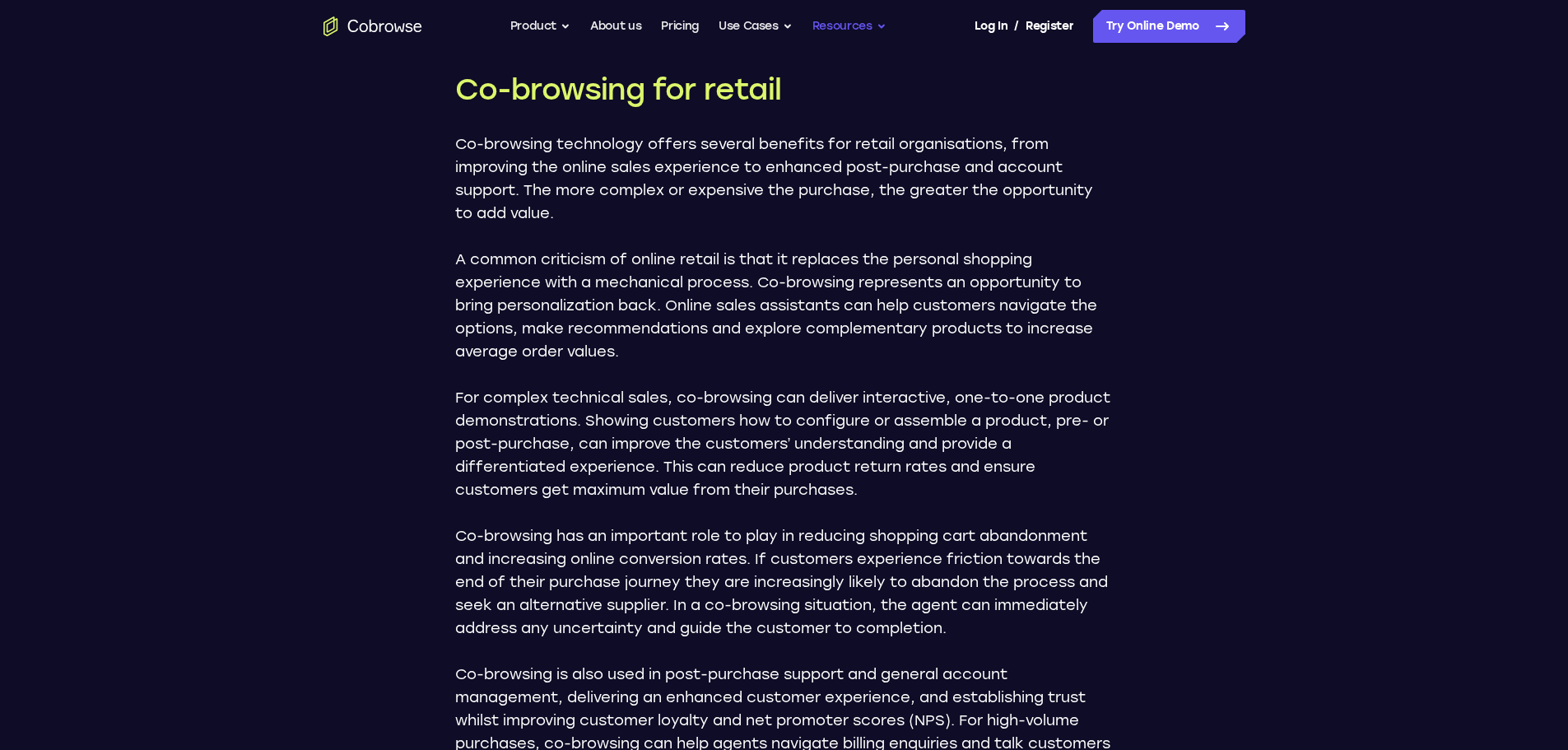
click at [849, 27] on button "Resources" at bounding box center [849, 27] width 74 height 33
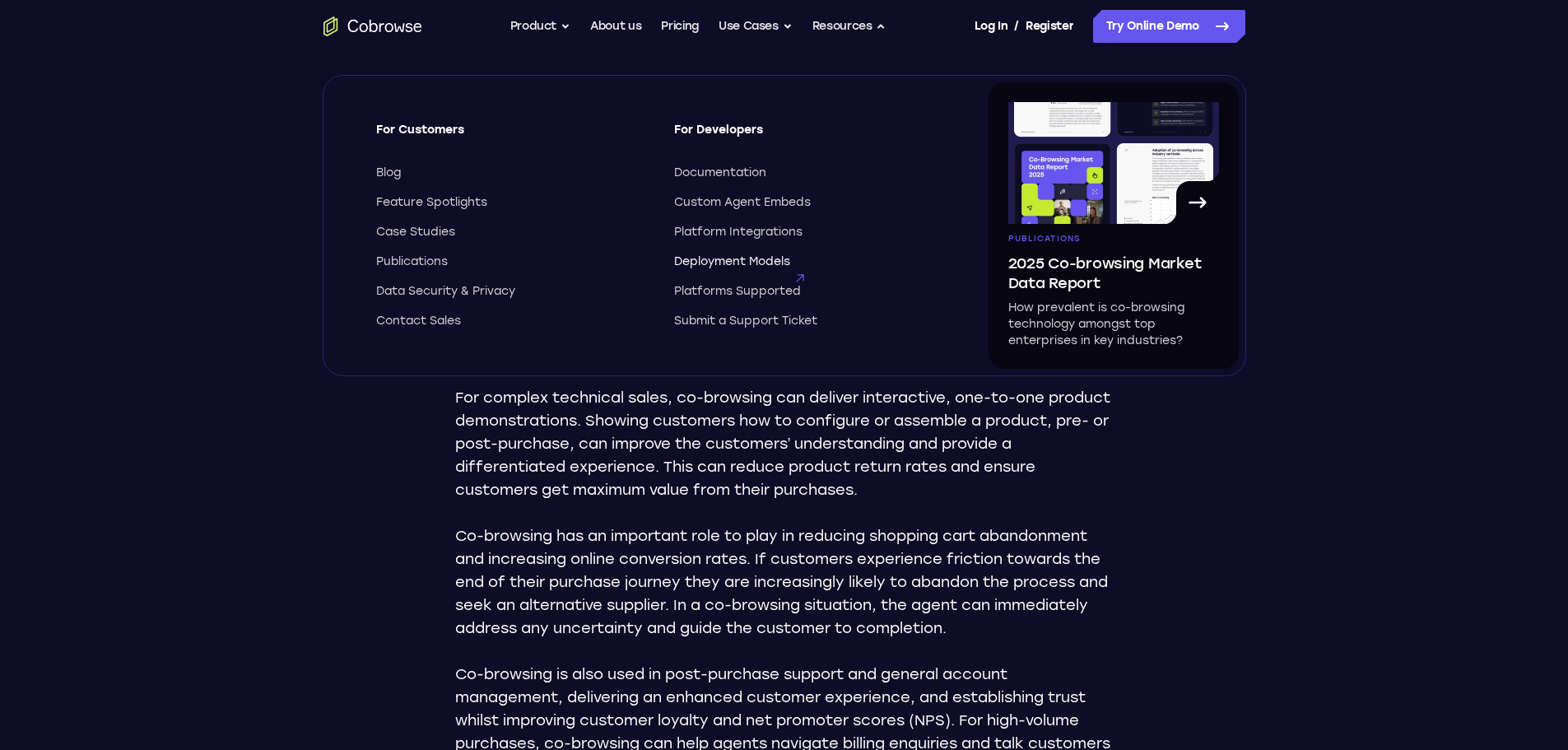
click at [733, 264] on span "Deployment Models" at bounding box center [732, 262] width 116 height 16
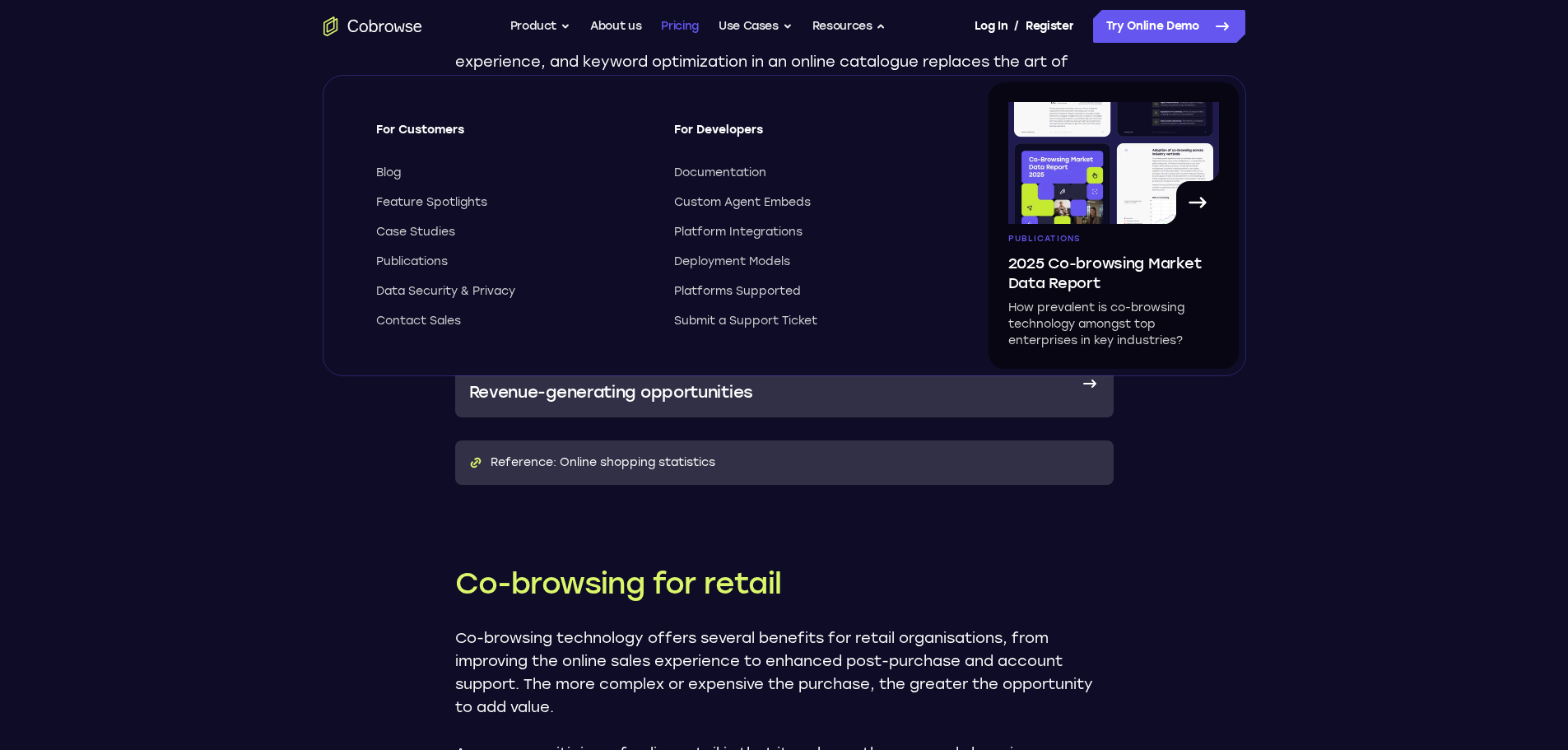
click at [692, 29] on link "Pricing" at bounding box center [680, 27] width 38 height 33
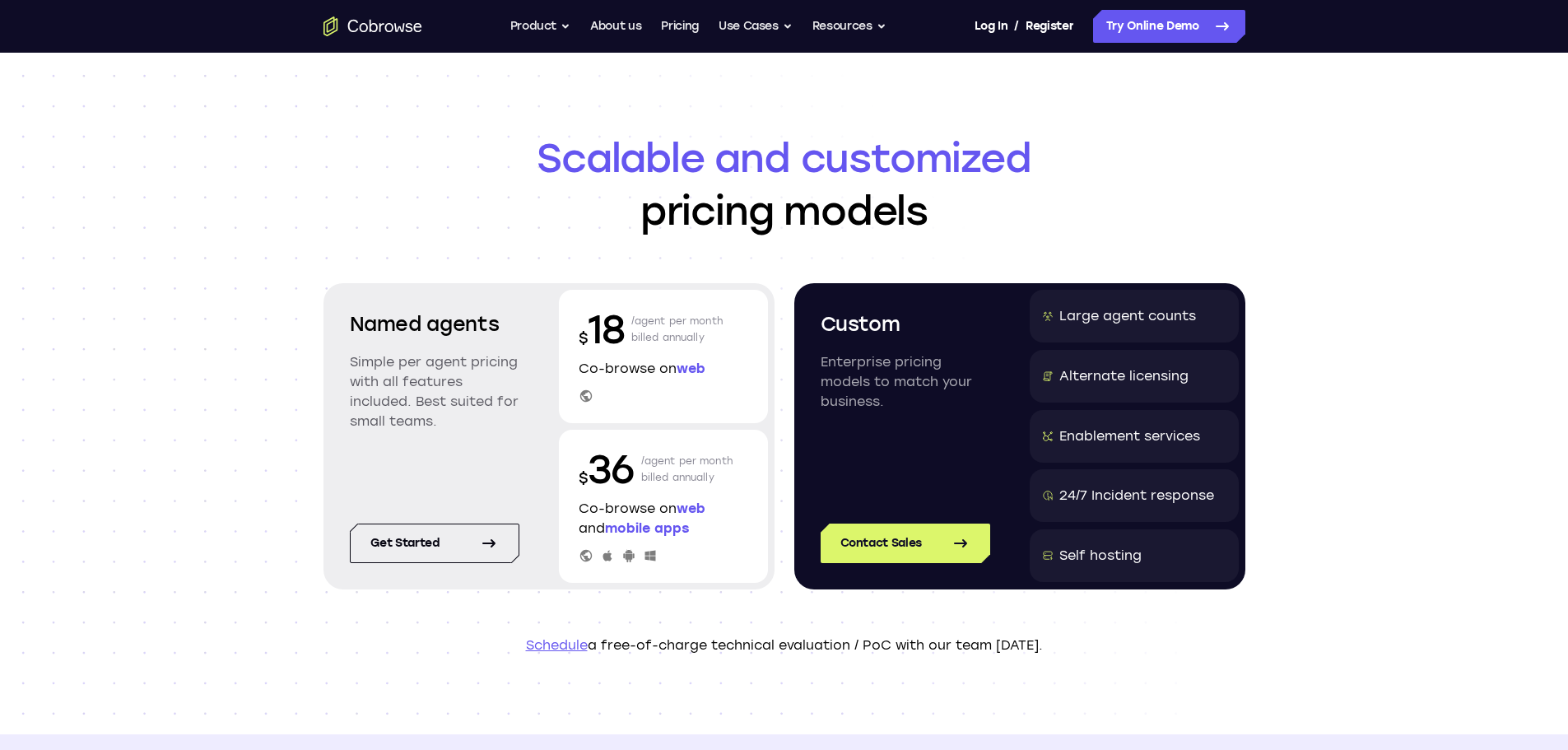
click at [557, 647] on link "Schedule" at bounding box center [557, 645] width 62 height 15
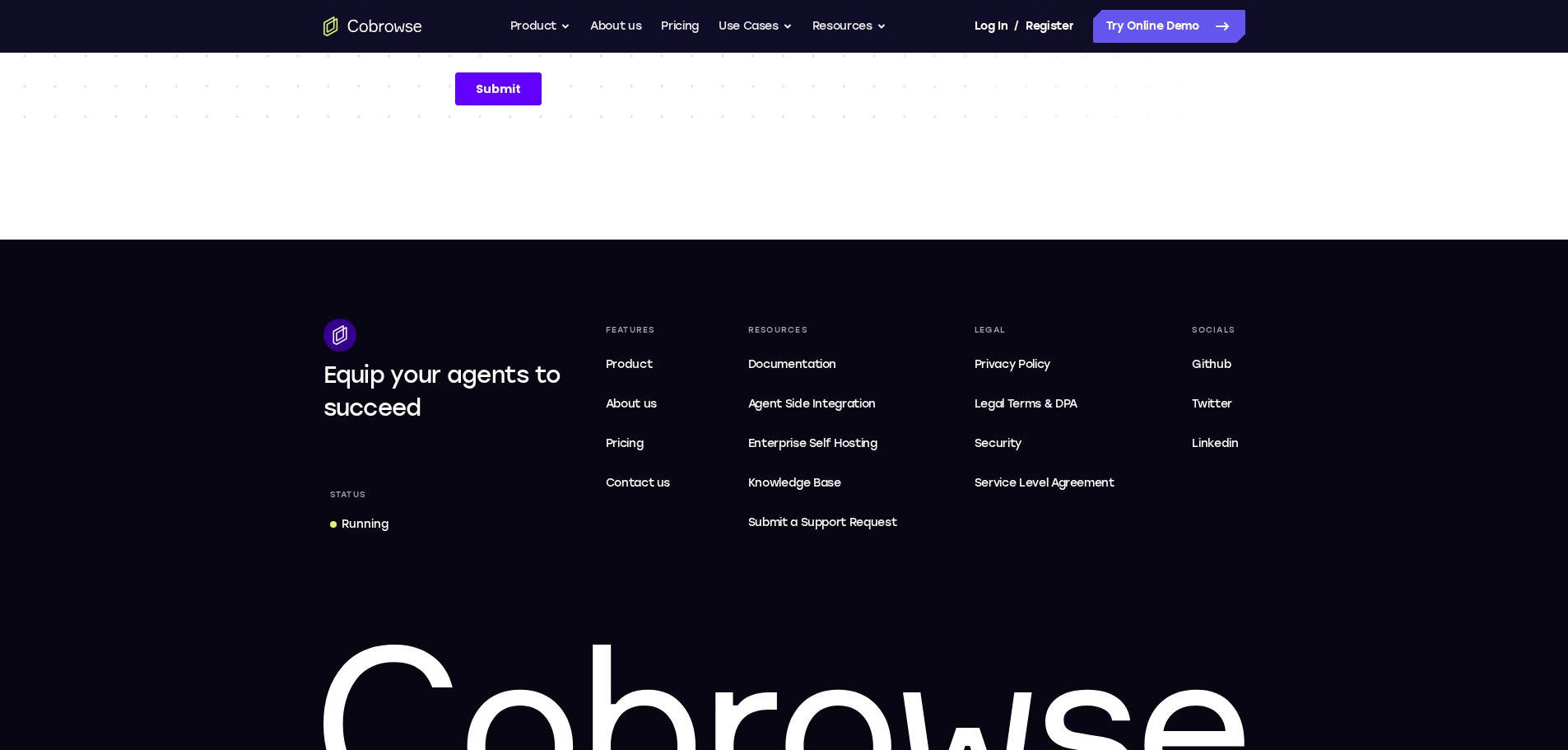
scroll to position [793, 0]
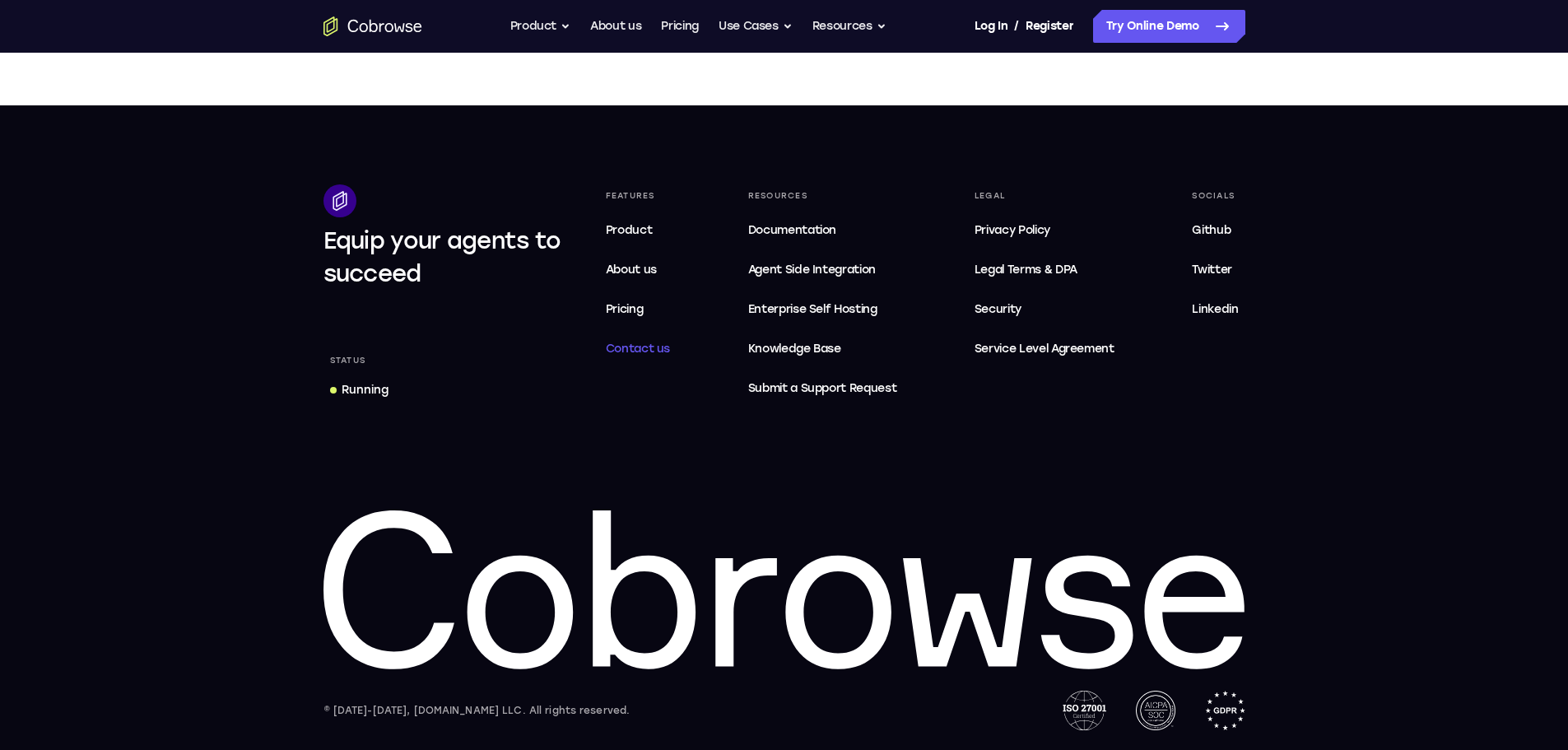
click at [636, 349] on span "Contact us" at bounding box center [638, 348] width 65 height 14
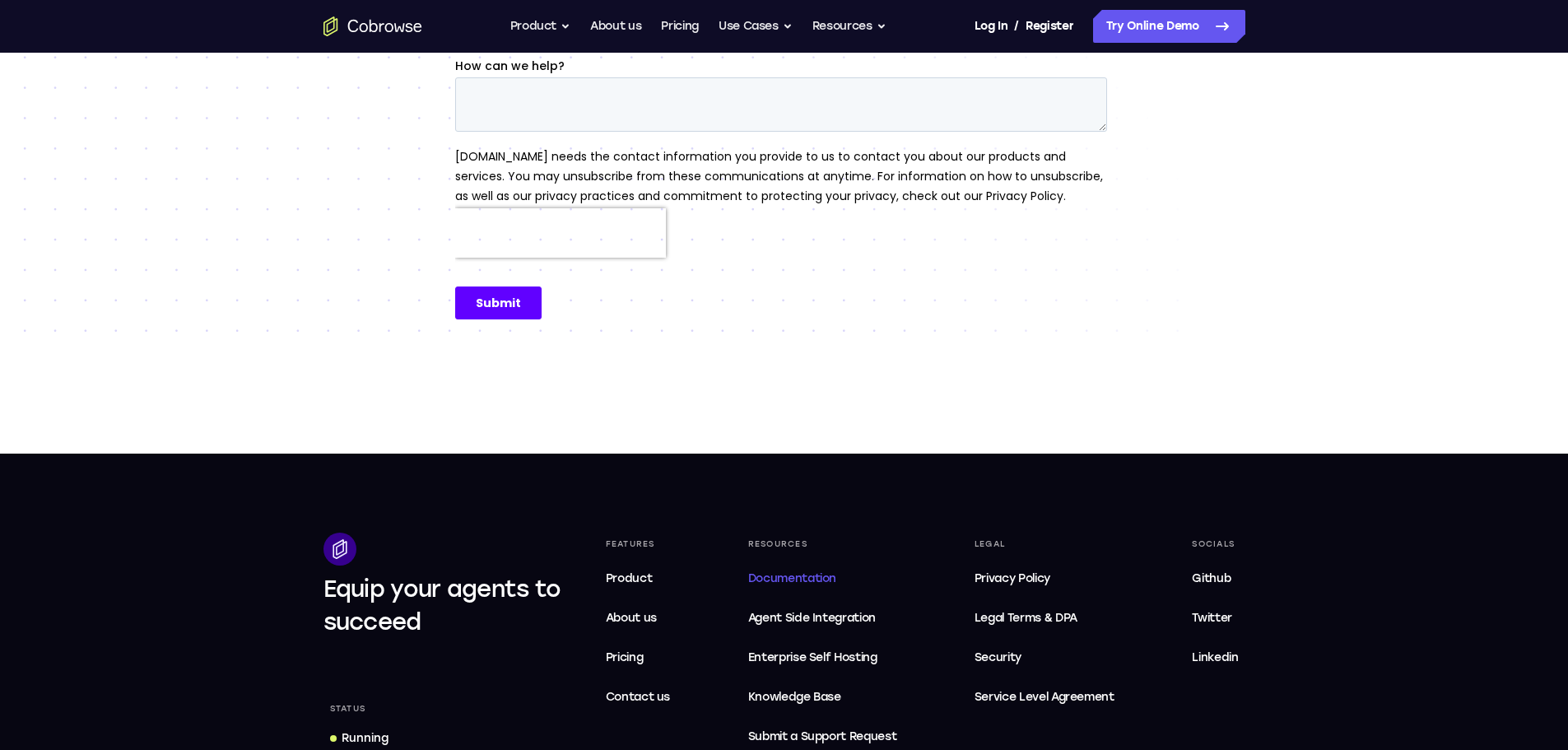
scroll to position [494, 0]
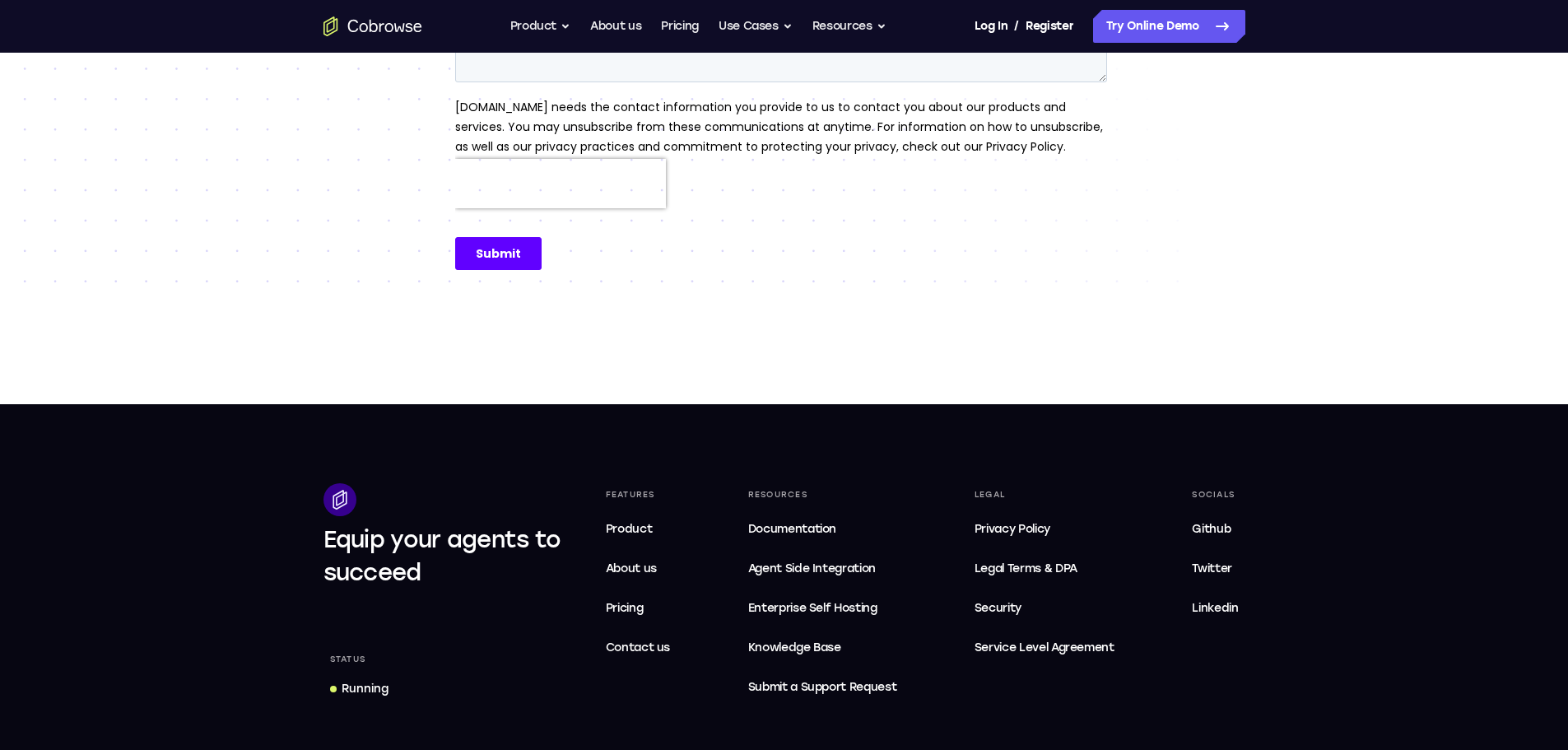
click at [367, 695] on div "Running" at bounding box center [365, 689] width 47 height 16
